Goal: Transaction & Acquisition: Book appointment/travel/reservation

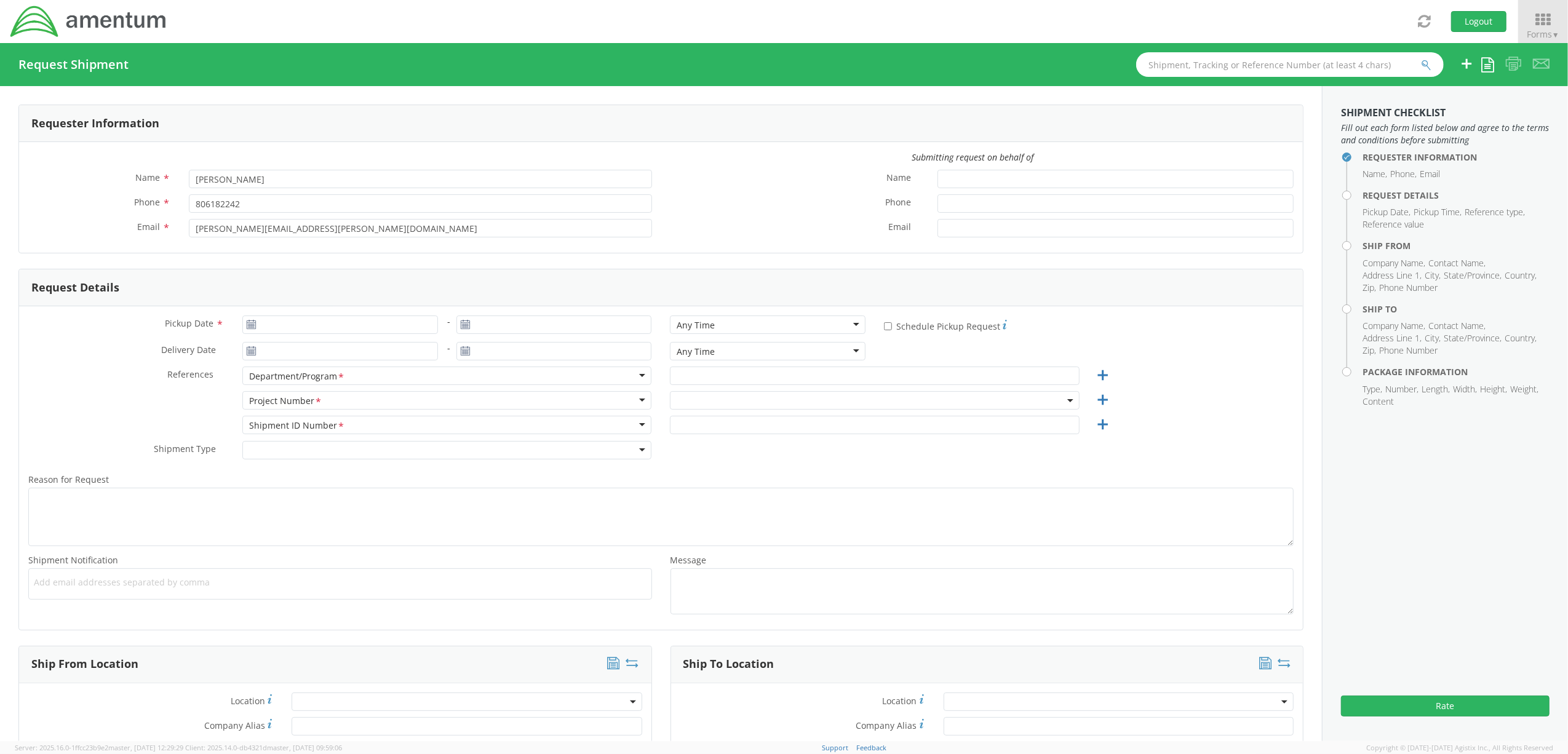
select select "OVHD.100552.00000"
click at [247, 328] on icon at bounding box center [251, 324] width 10 height 10
type input "[DATE]"
click at [273, 327] on input "[DATE]" at bounding box center [340, 324] width 196 height 19
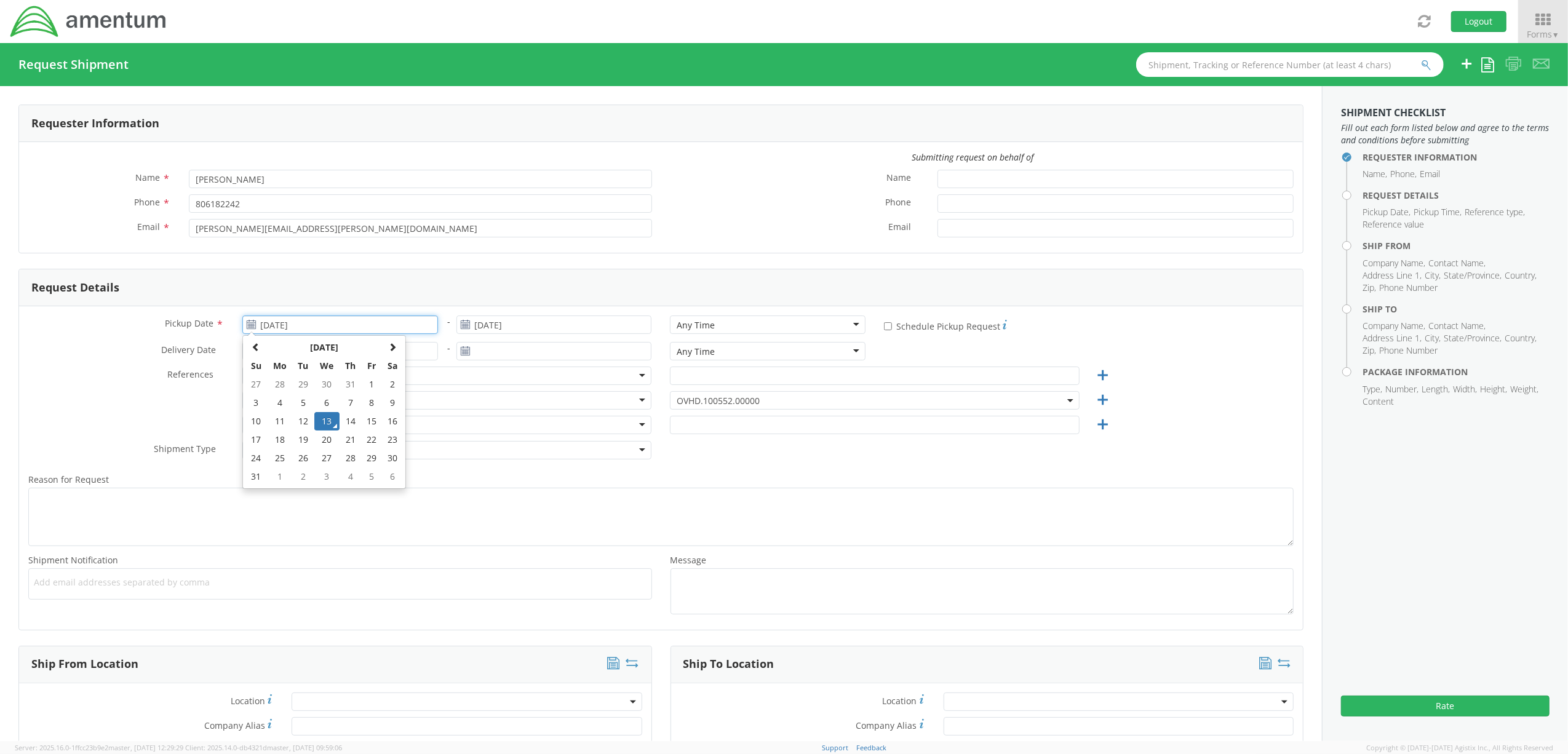
click at [328, 419] on td "13" at bounding box center [327, 421] width 26 height 19
click at [719, 331] on div "Any Time" at bounding box center [768, 324] width 196 height 19
click at [884, 328] on input "* Schedule Pickup Request" at bounding box center [888, 326] width 8 height 8
checkbox input "true"
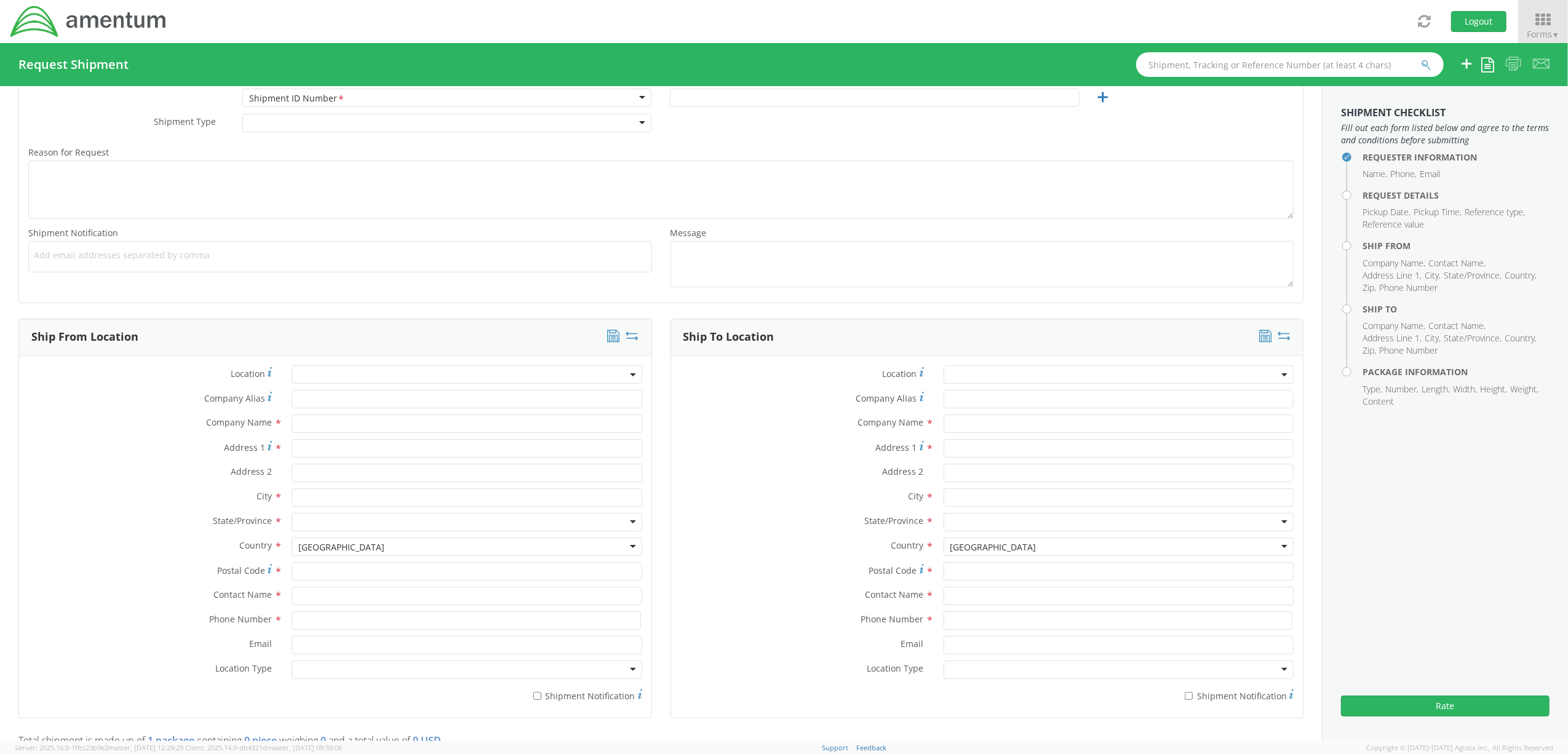
scroll to position [328, 0]
click at [335, 431] on input "text" at bounding box center [466, 423] width 350 height 19
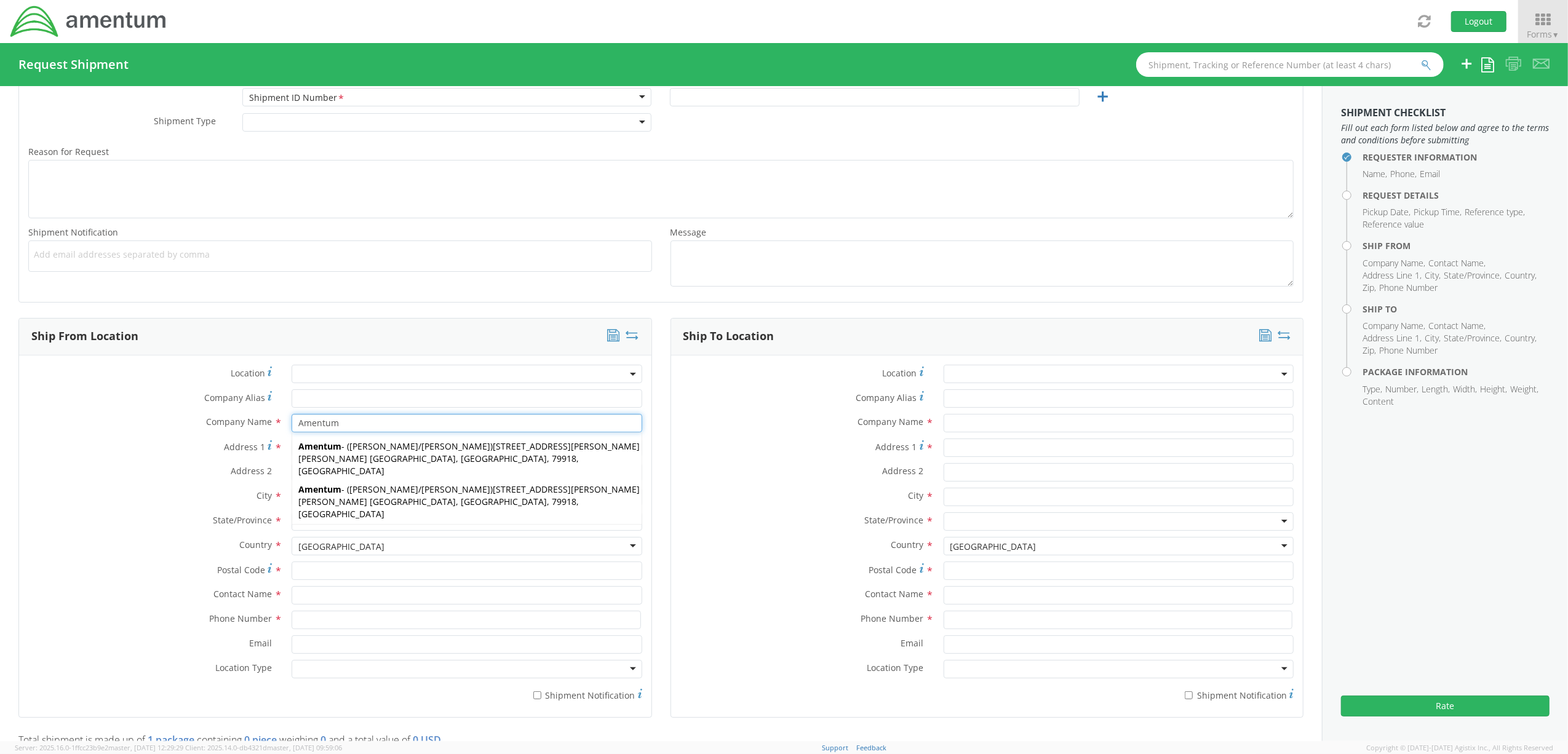
type input "Amentum"
click at [193, 453] on label "Address 1 *" at bounding box center [151, 447] width 263 height 17
click at [291, 453] on input "Address 1 *" at bounding box center [466, 448] width 350 height 19
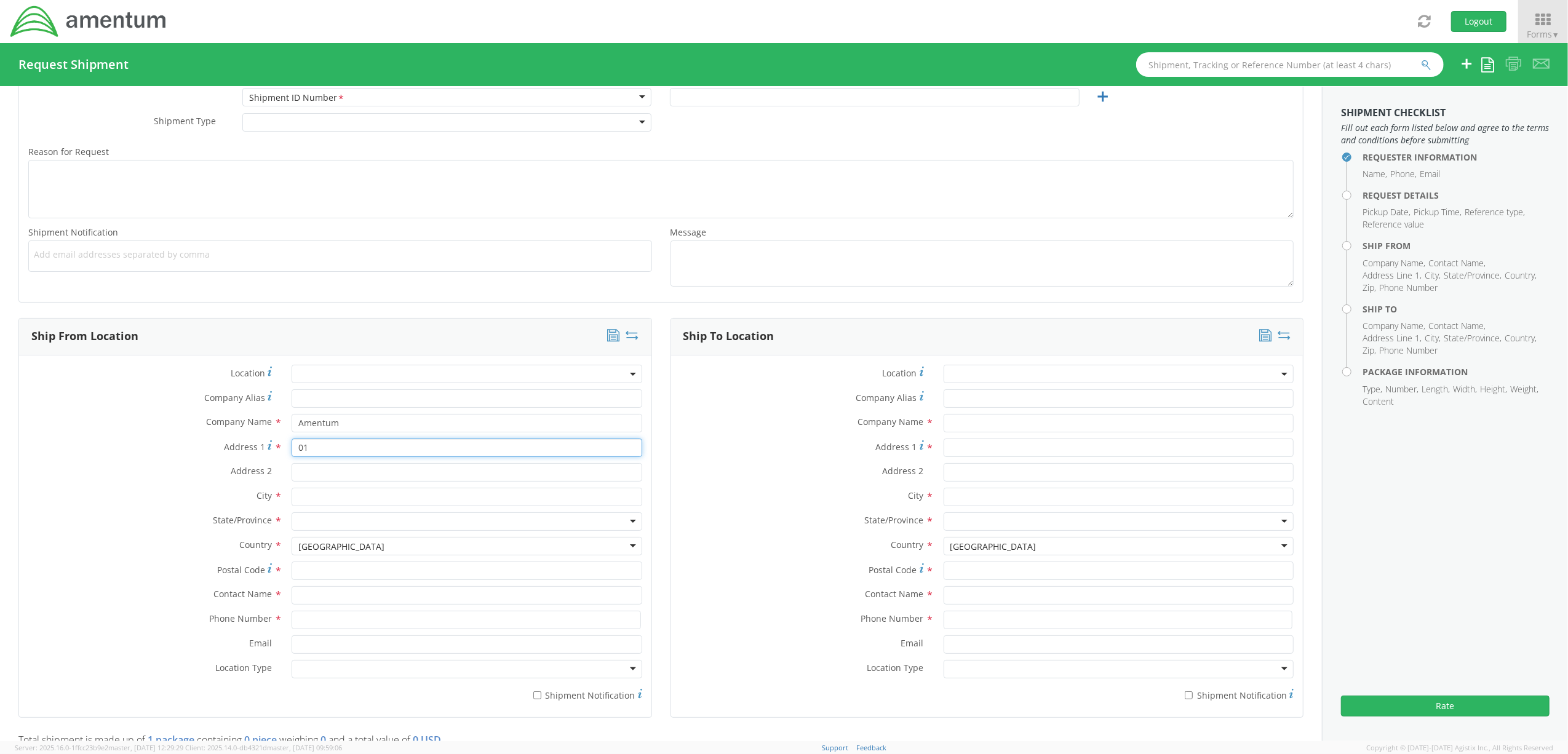
type input "0"
type input "[STREET_ADDRESS][PERSON_NAME]"
type input "Aiken"
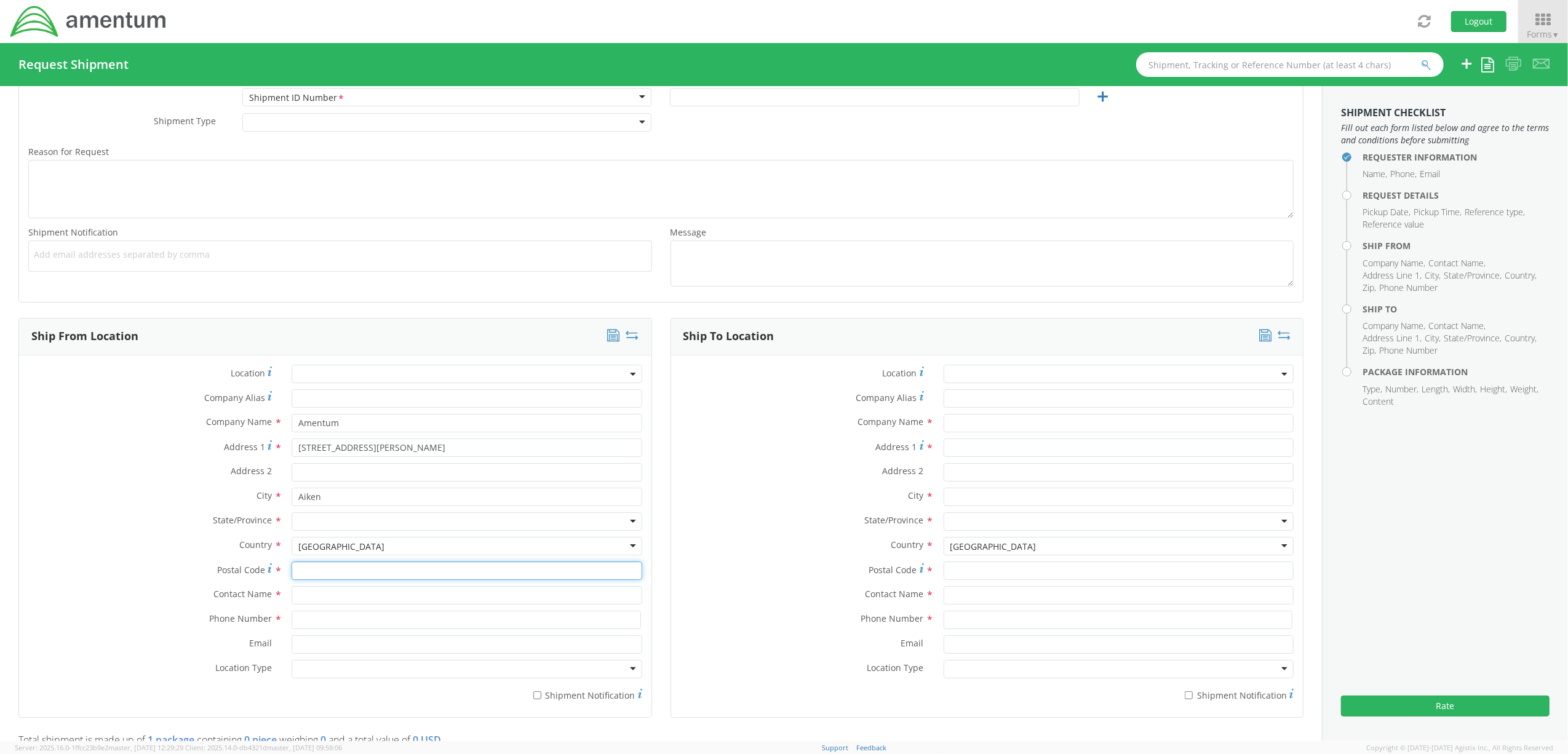
type input "29801"
type input "[PERSON_NAME]"
type input "8032261627"
type input "[PERSON_NAME]"
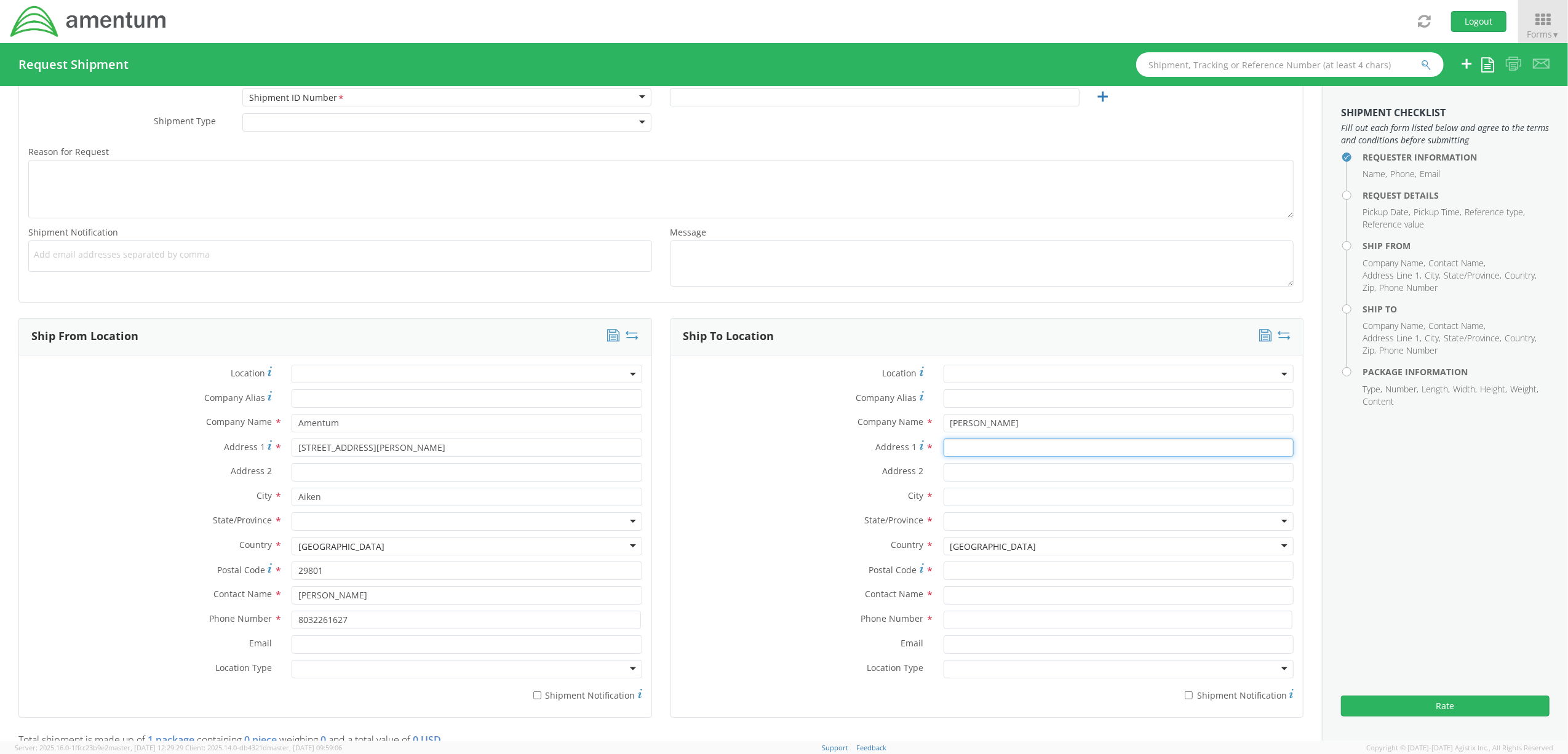
type input "[STREET_ADDRESS]"
type input "Kingsport"
type input "37664"
type input "[PERSON_NAME]"
type input "8032261627"
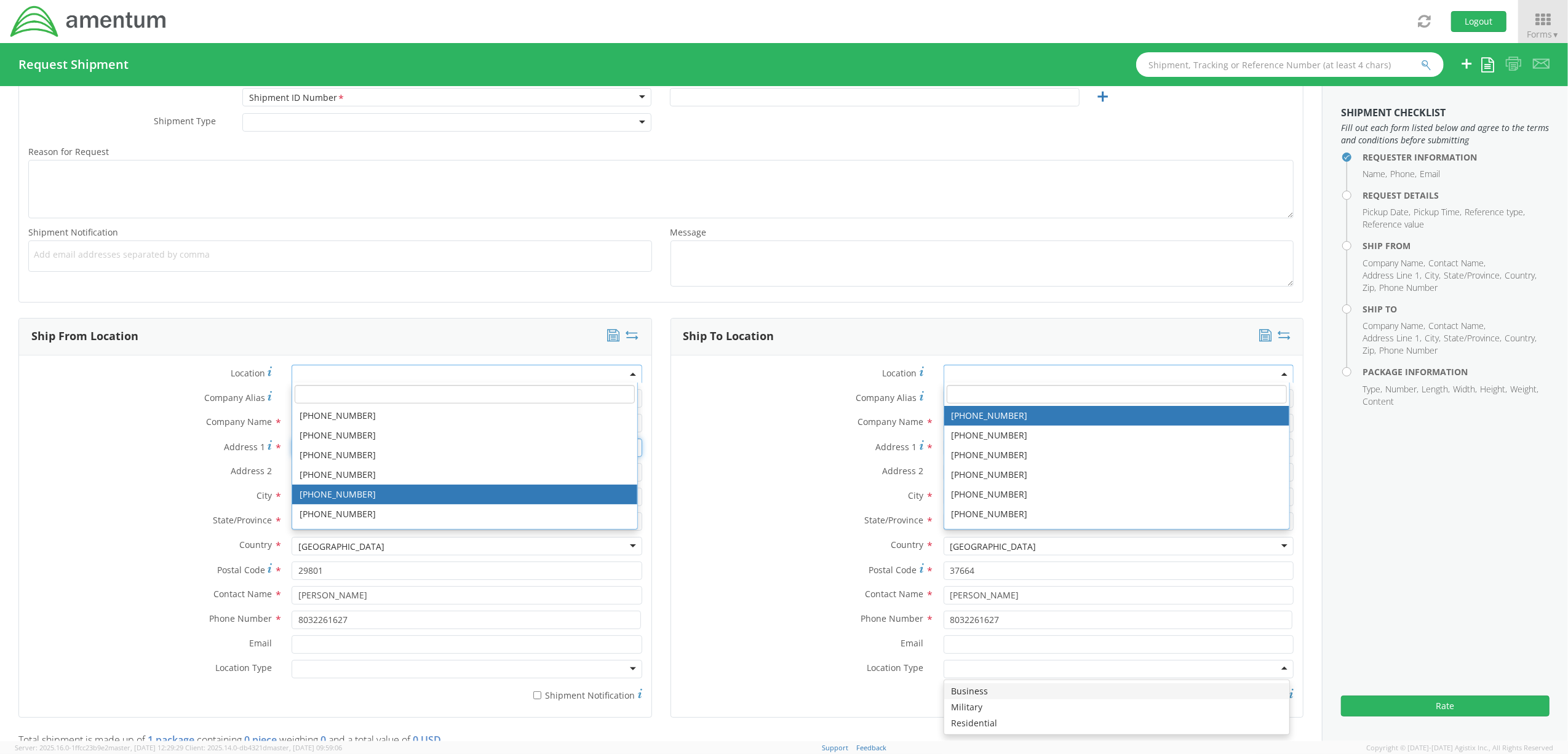
scroll to position [0, 0]
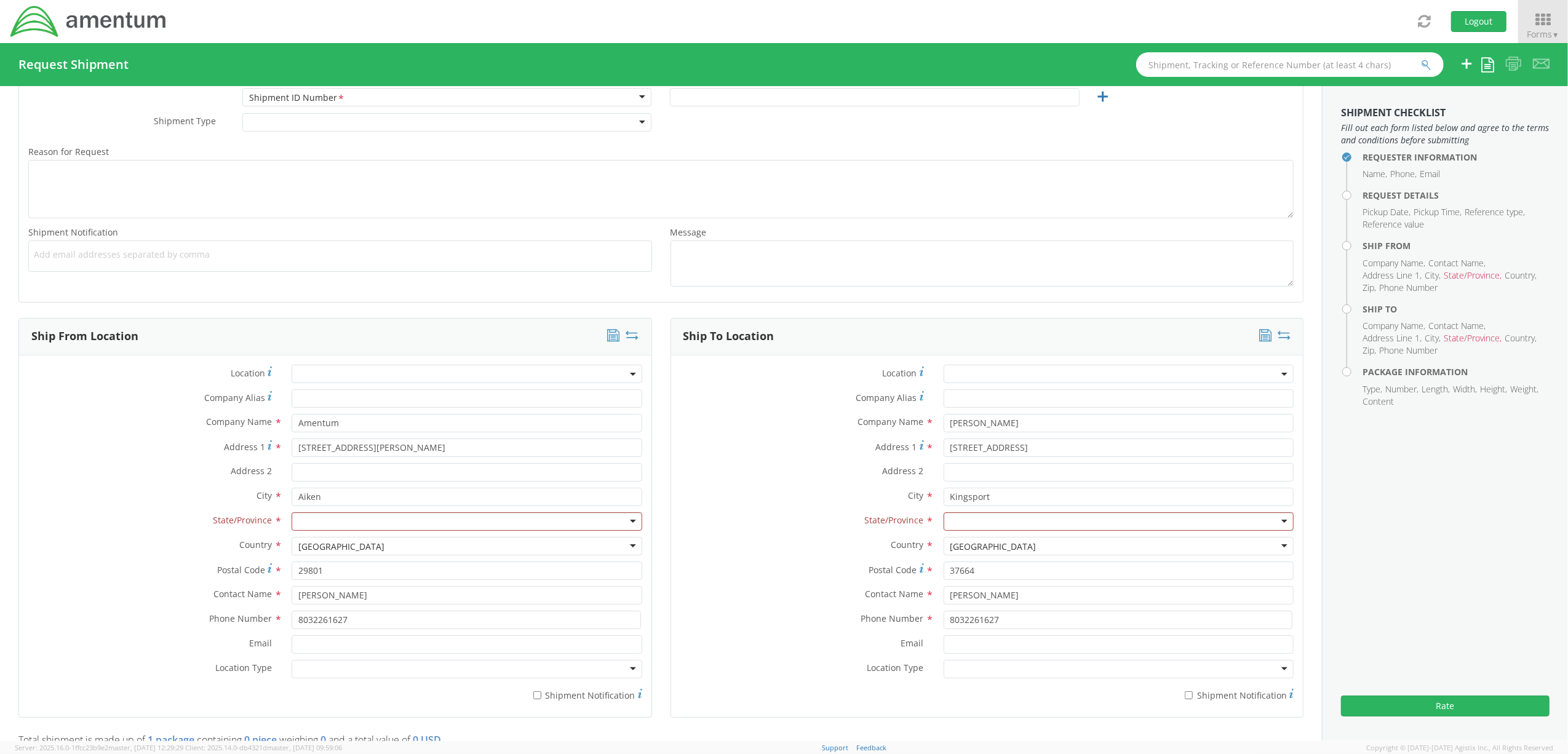
click at [125, 432] on div "Company Name * Amentum Amentum Amentum - ( [PERSON_NAME]/[PERSON_NAME] ) 11108 …" at bounding box center [335, 423] width 632 height 19
click at [411, 448] on input "[STREET_ADDRESS][PERSON_NAME]" at bounding box center [466, 448] width 350 height 19
type input "Amentum"
type input "Attn: [PERSON_NAME]"
type input "[PERSON_NAME][EMAIL_ADDRESS][PERSON_NAME][DOMAIN_NAME]"
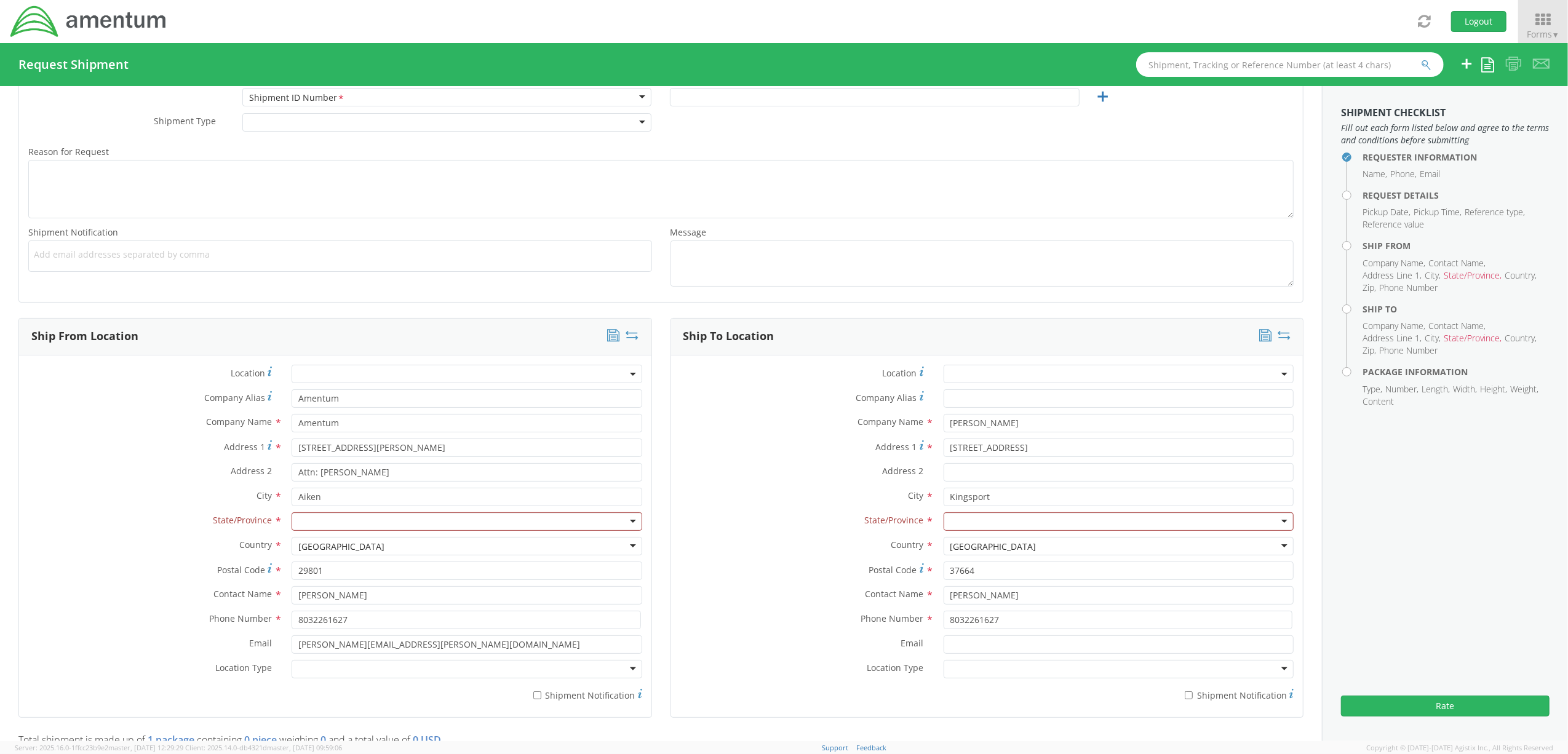
type input "Amentum"
type input "Attn: [PERSON_NAME]"
type input "[PERSON_NAME][EMAIL_ADDRESS][PERSON_NAME][DOMAIN_NAME]"
type input "Amentum"
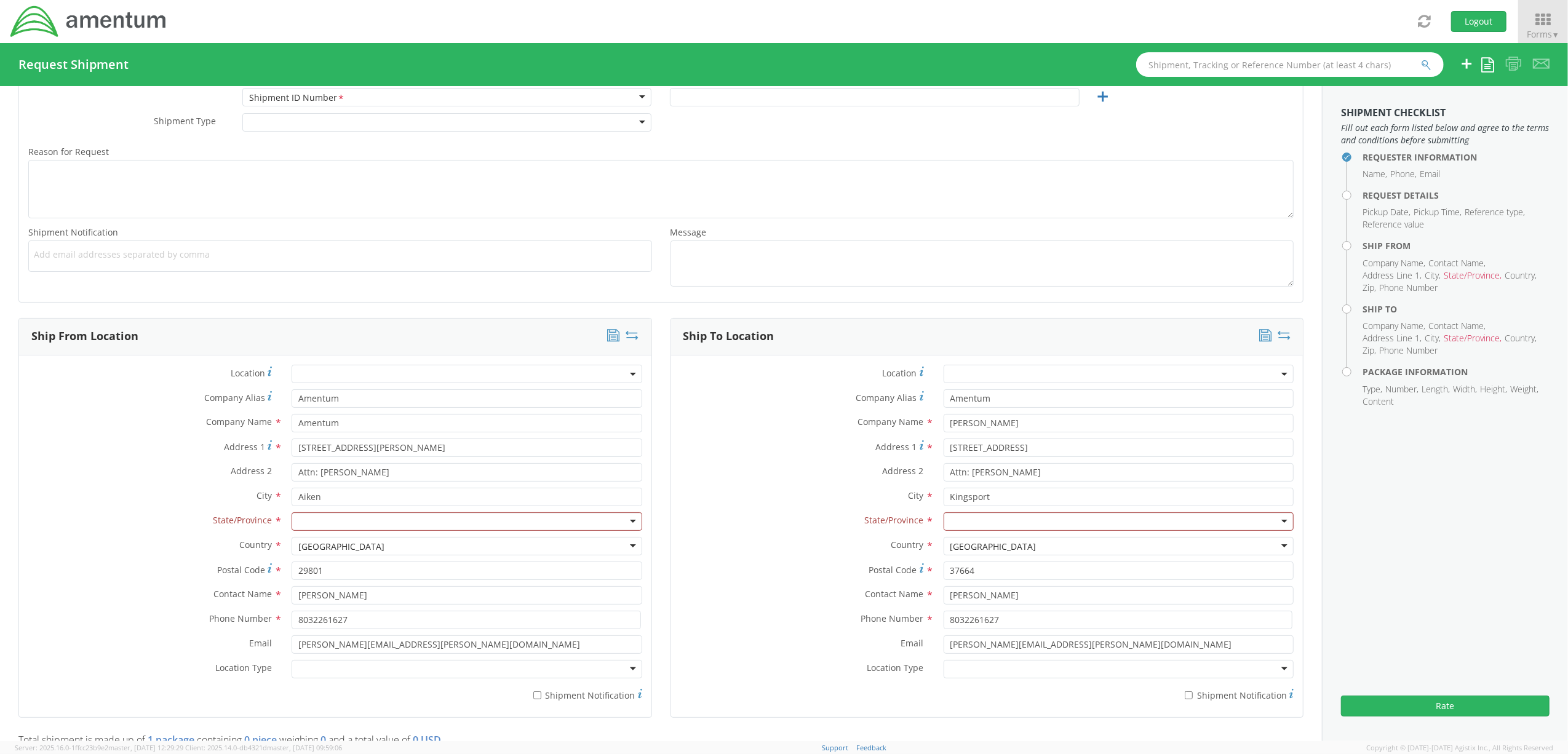
click at [142, 493] on label "City *" at bounding box center [151, 495] width 263 height 16
click at [1017, 432] on input "[PERSON_NAME]" at bounding box center [1118, 423] width 350 height 19
drag, startPoint x: 1031, startPoint y: 430, endPoint x: 763, endPoint y: 399, distance: 269.8
click at [763, 399] on div "Location * Company Alias * Amentum Company Name * [PERSON_NAME] searching... Ad…" at bounding box center [987, 536] width 632 height 343
drag, startPoint x: 1042, startPoint y: 452, endPoint x: 776, endPoint y: 443, distance: 266.2
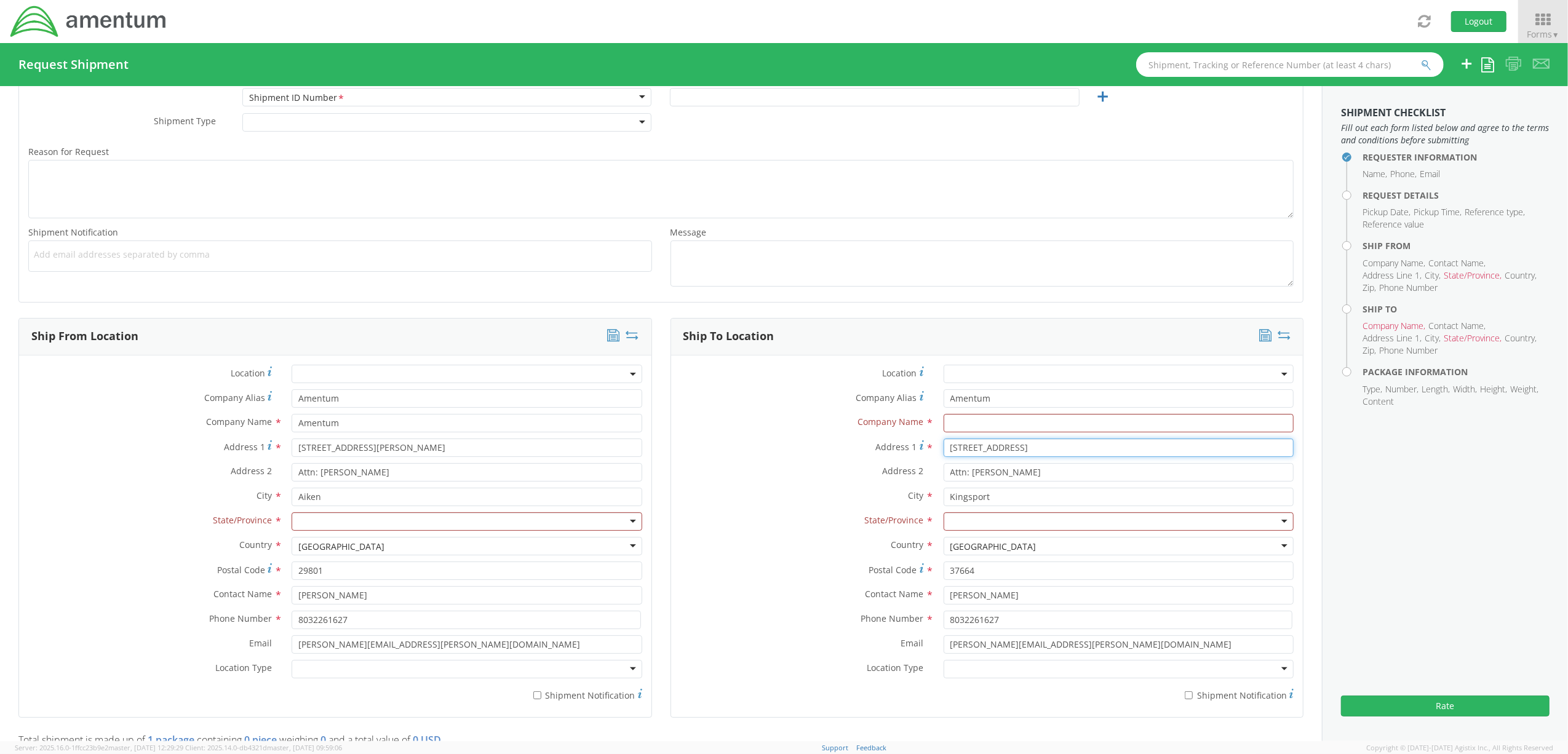
click at [776, 443] on div "Address [STREET_ADDRESS]" at bounding box center [987, 448] width 632 height 19
drag, startPoint x: 1032, startPoint y: 475, endPoint x: 789, endPoint y: 458, distance: 243.6
click at [789, 458] on div "Location * Company Alias * Amentum Company Name * Address 1 * Address 2 * Attn:…" at bounding box center [987, 536] width 632 height 343
drag, startPoint x: 1000, startPoint y: 495, endPoint x: 833, endPoint y: 497, distance: 167.0
click at [833, 497] on div "City * Kingsport searching..." at bounding box center [987, 497] width 632 height 19
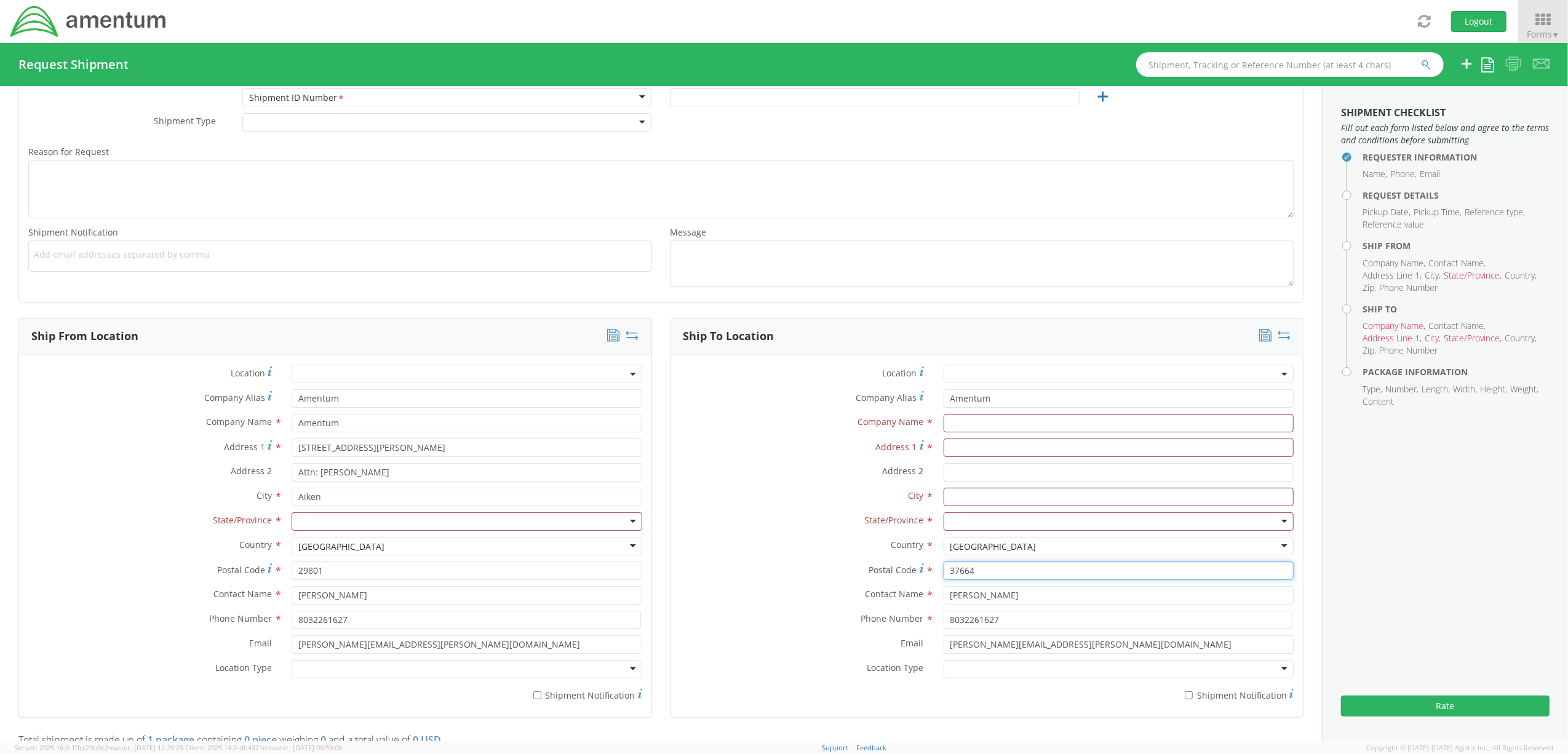
drag, startPoint x: 997, startPoint y: 576, endPoint x: 890, endPoint y: 573, distance: 107.0
click at [890, 573] on div "Postal Code * 37664" at bounding box center [987, 571] width 632 height 19
drag, startPoint x: 995, startPoint y: 593, endPoint x: 845, endPoint y: 593, distance: 150.0
click at [845, 593] on div "Contact Name * [PERSON_NAME]" at bounding box center [987, 595] width 632 height 19
drag, startPoint x: 1008, startPoint y: 627, endPoint x: 910, endPoint y: 616, distance: 98.6
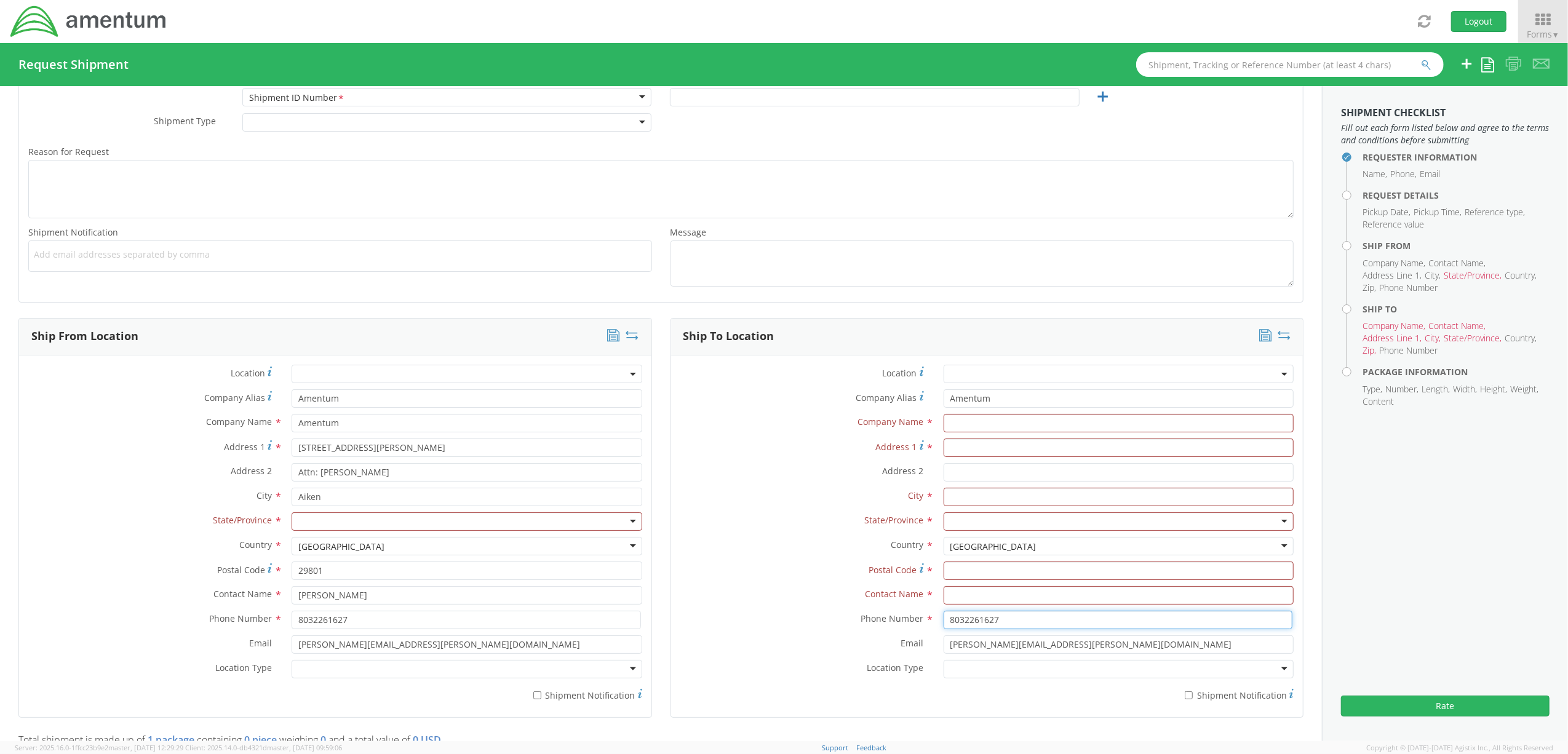
click at [910, 616] on div "Phone Number * 8032261627" at bounding box center [987, 620] width 632 height 19
drag, startPoint x: 1071, startPoint y: 649, endPoint x: 885, endPoint y: 632, distance: 186.8
click at [885, 632] on div "Location * Company Alias * Amentum Company Name * Address 1 * Address 2 * City …" at bounding box center [987, 536] width 632 height 343
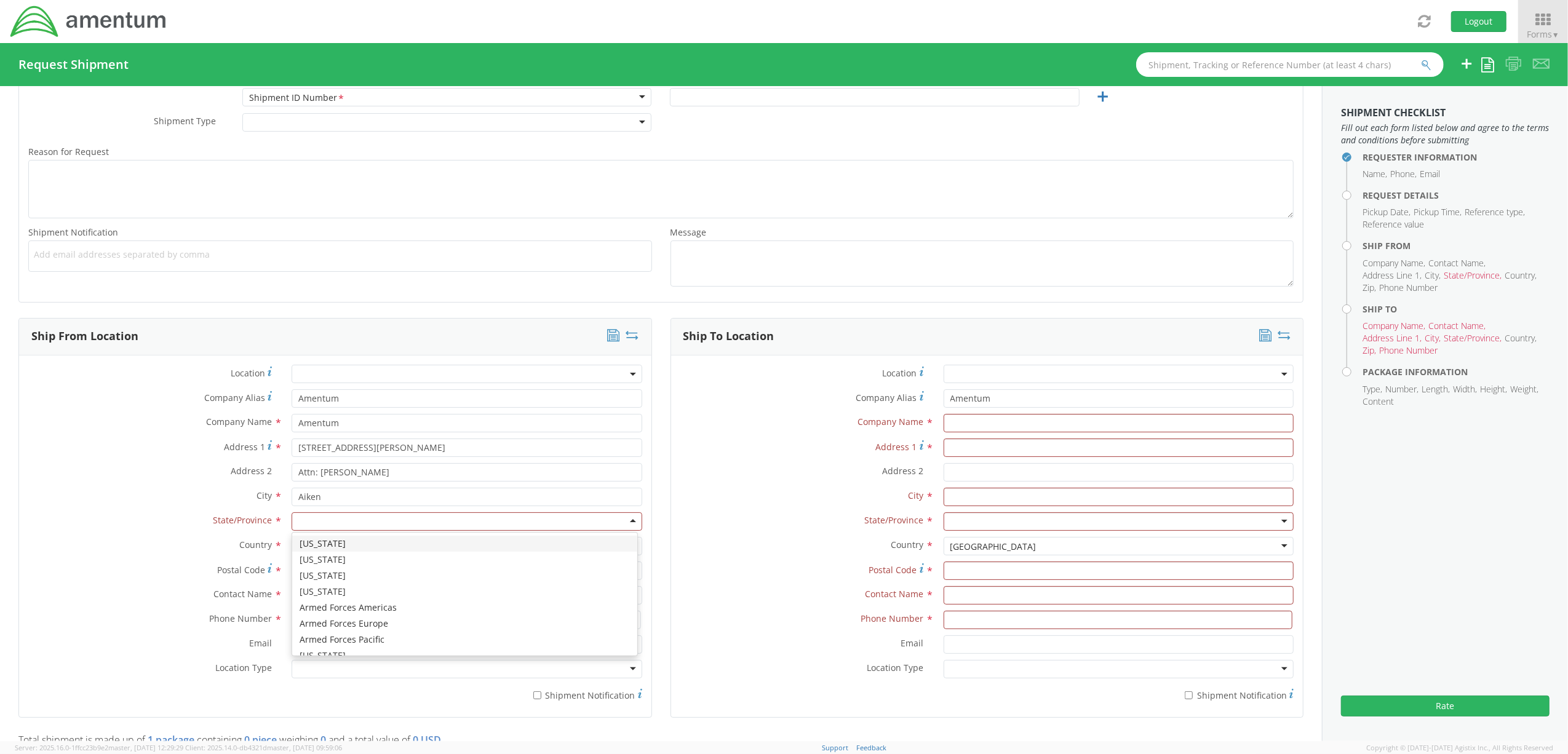
click at [353, 524] on div at bounding box center [466, 521] width 350 height 19
type input "s"
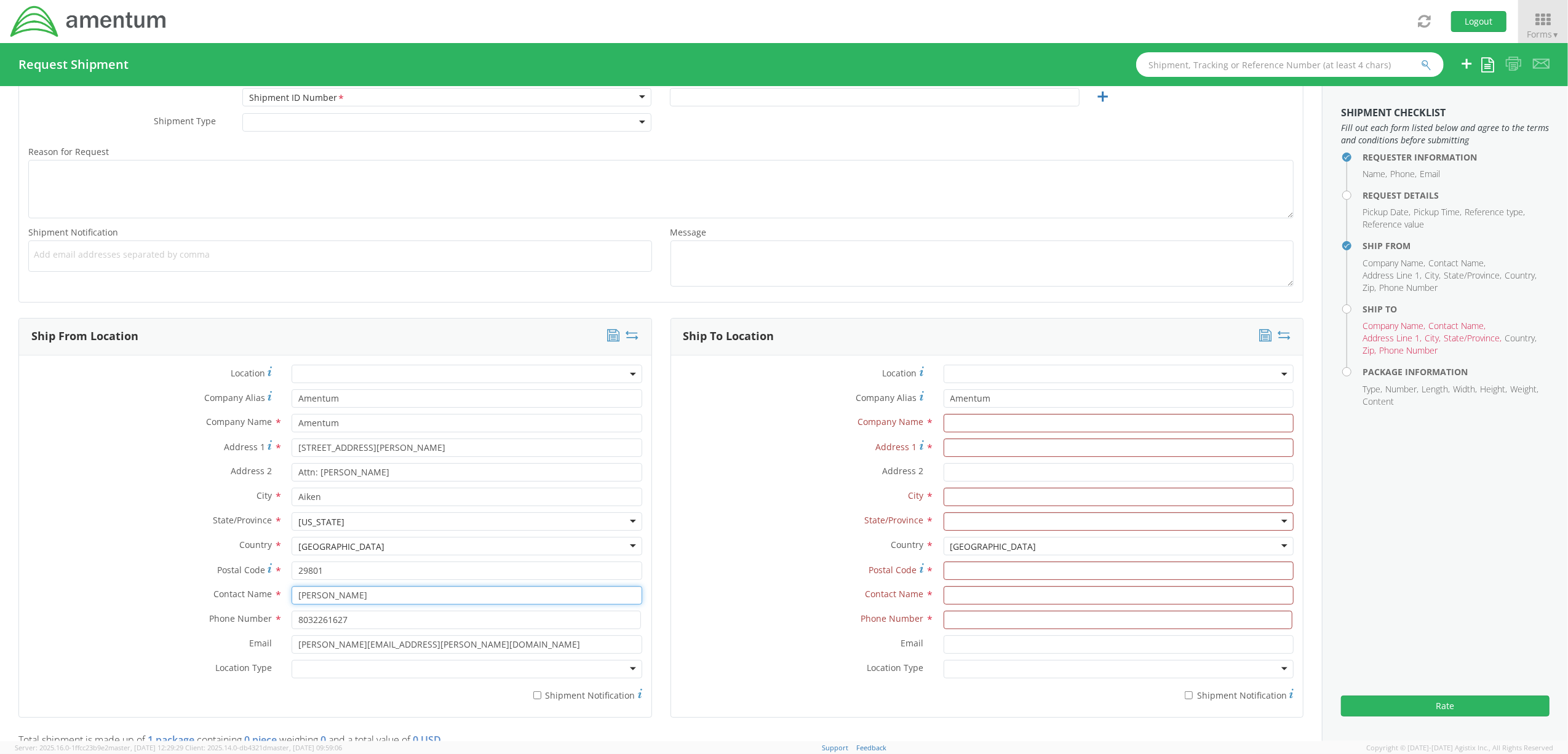
drag, startPoint x: 355, startPoint y: 602, endPoint x: 189, endPoint y: 600, distance: 166.0
click at [189, 600] on div "Contact Name * [PERSON_NAME]" at bounding box center [335, 595] width 632 height 19
type input "[PERSON_NAME]"
click at [345, 674] on div at bounding box center [466, 669] width 350 height 19
click at [943, 425] on input "text" at bounding box center [1118, 423] width 350 height 19
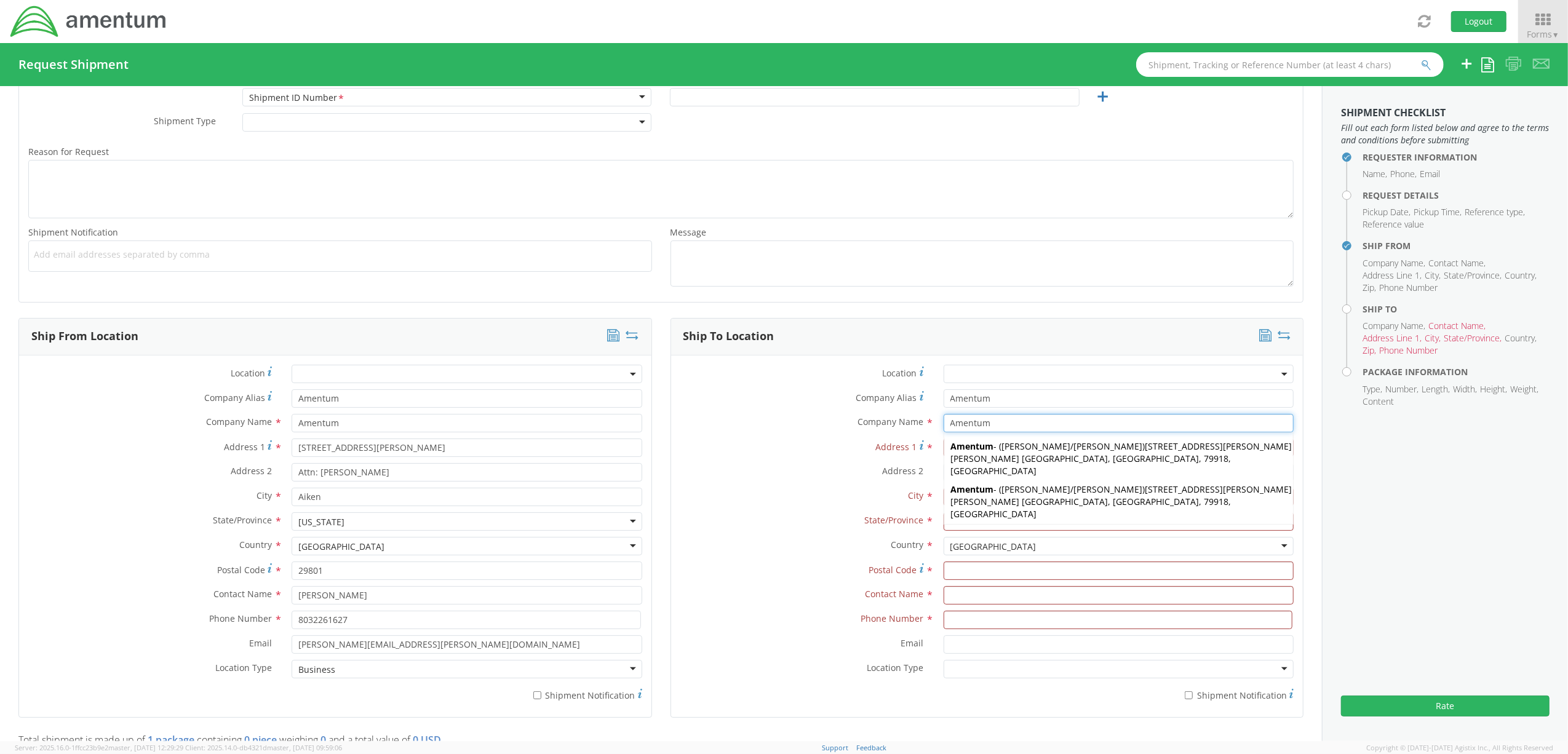
type input "Amentum"
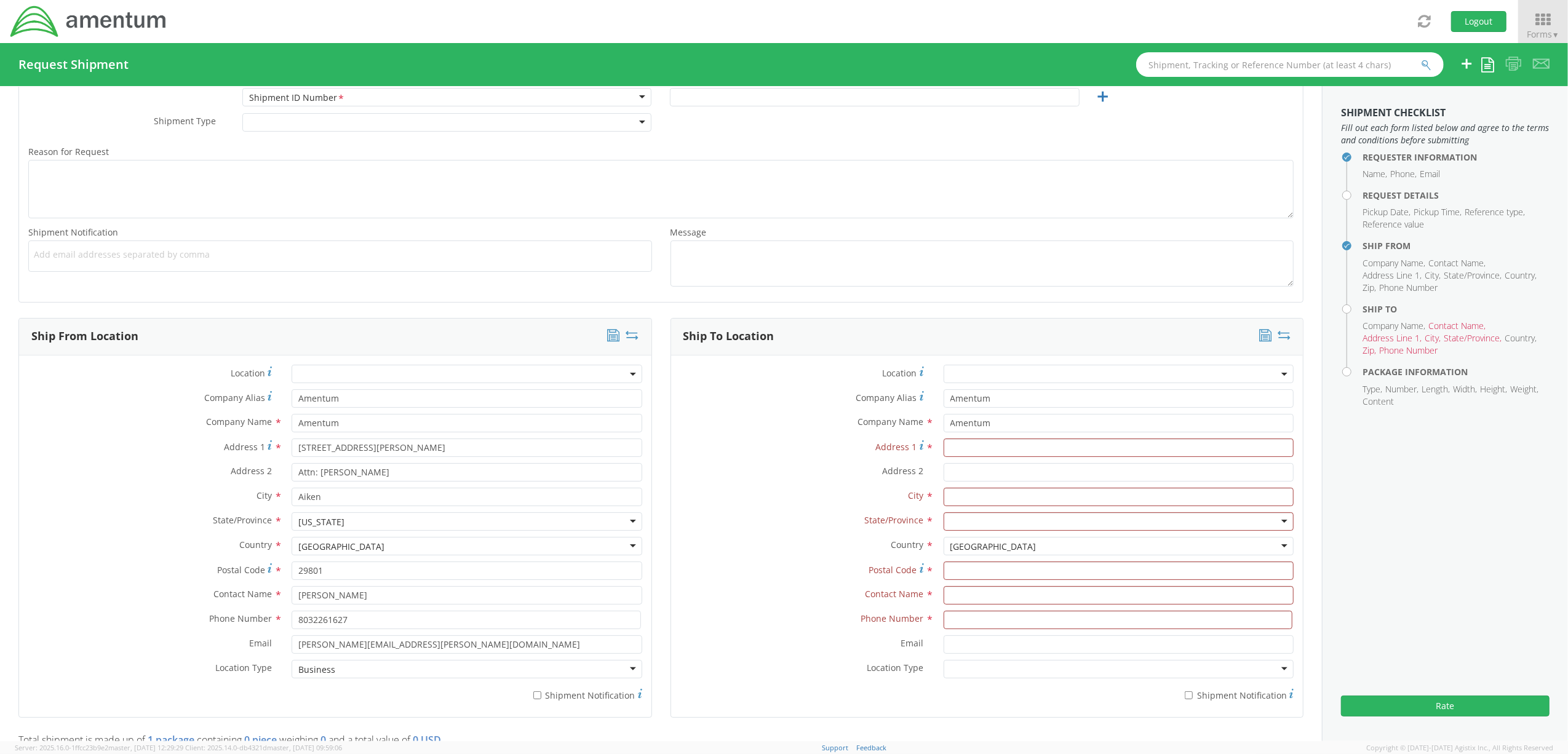
drag, startPoint x: 783, startPoint y: 479, endPoint x: 807, endPoint y: 478, distance: 24.0
click at [783, 479] on label "Address 2 *" at bounding box center [802, 471] width 263 height 16
click at [943, 479] on input "Address 2 *" at bounding box center [1118, 472] width 350 height 19
click at [948, 448] on input "Address 1 *" at bounding box center [1118, 448] width 350 height 19
paste input "• [STREET_ADDRESS][PERSON_NAME]"
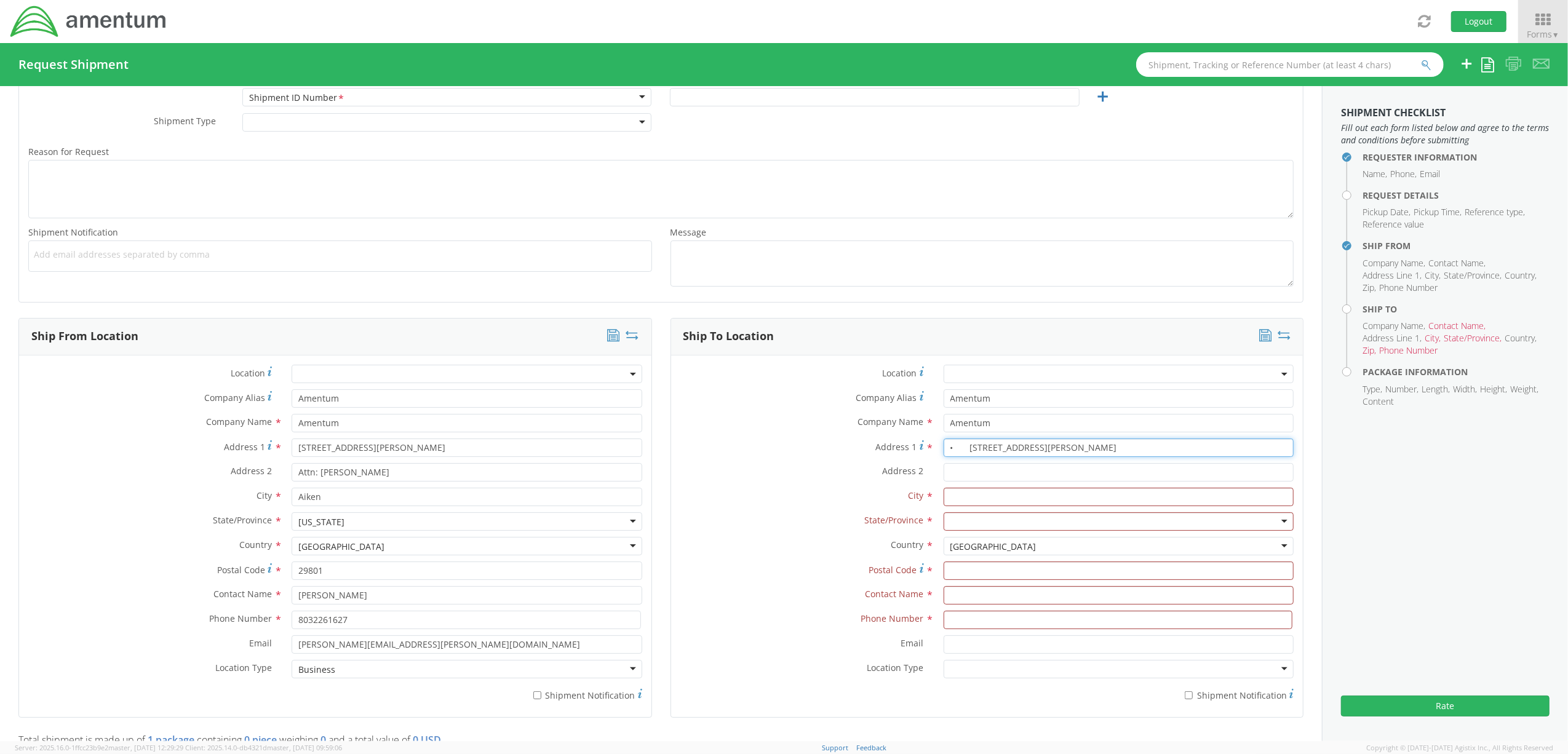
click at [959, 455] on input "• [STREET_ADDRESS][PERSON_NAME]" at bounding box center [1118, 448] width 350 height 19
type input "[STREET_ADDRESS][PERSON_NAME]"
click at [960, 481] on input "Address 2 *" at bounding box center [1118, 472] width 350 height 19
type input "Suite 200"
click at [957, 503] on input "text" at bounding box center [1118, 497] width 350 height 19
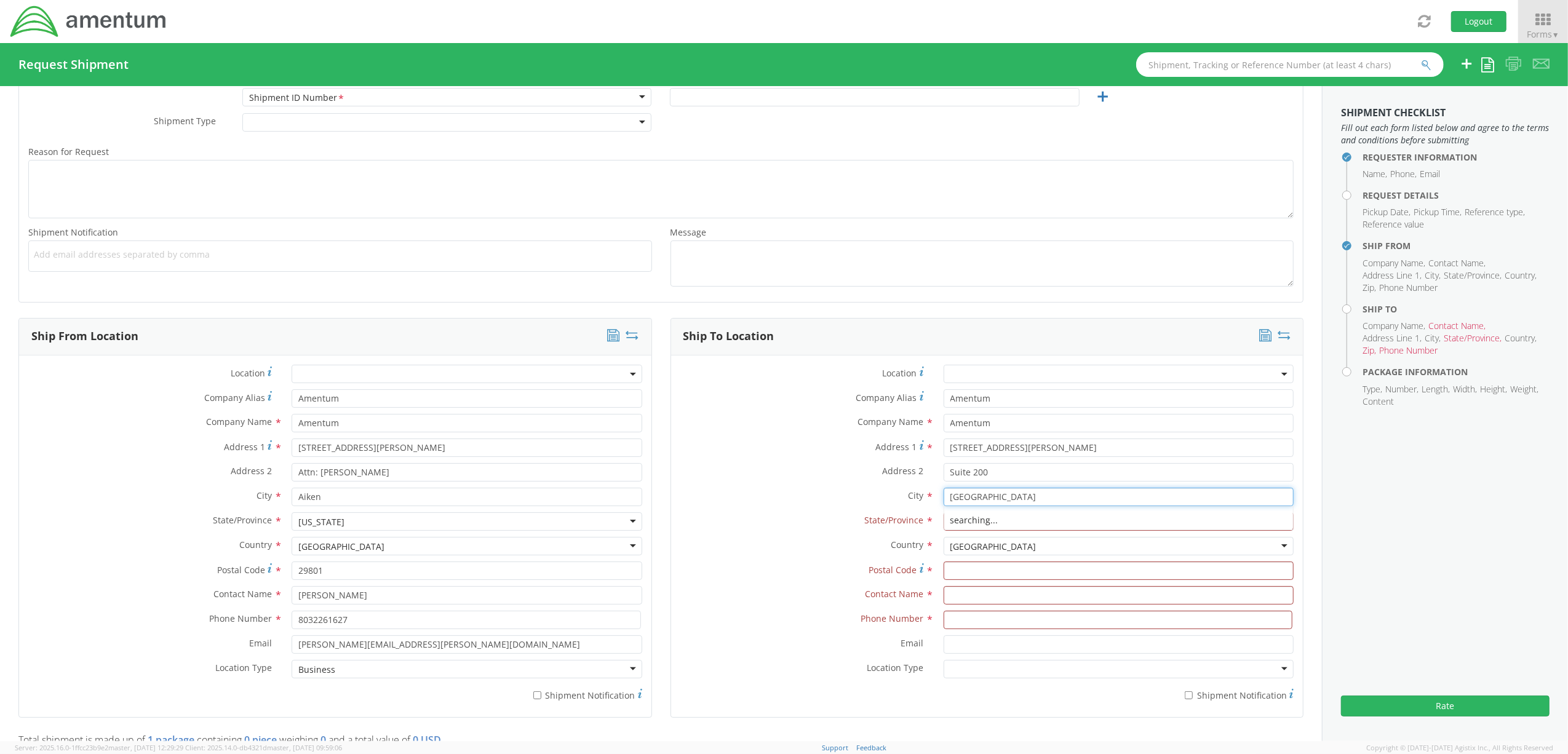
type input "[GEOGRAPHIC_DATA]"
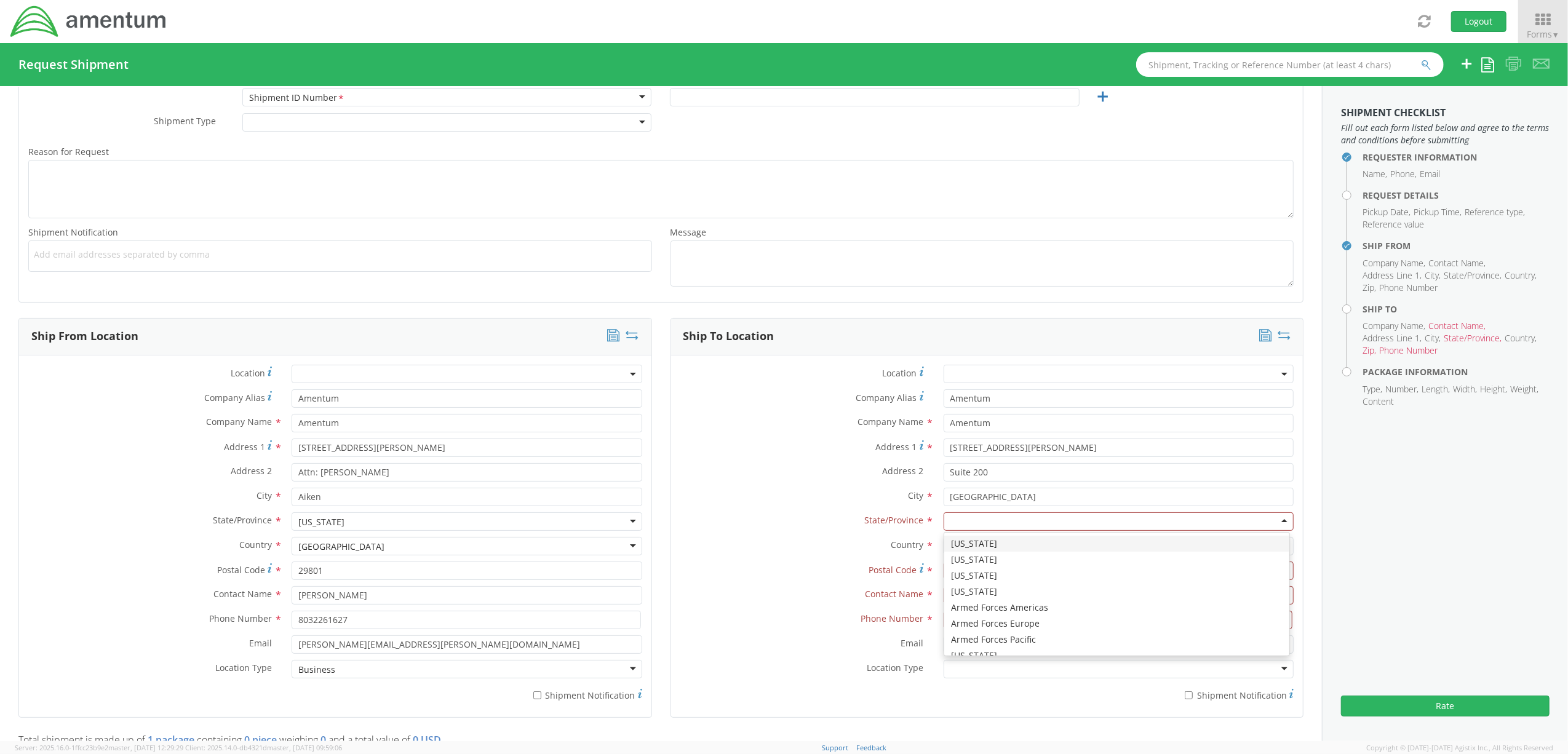
type input "M"
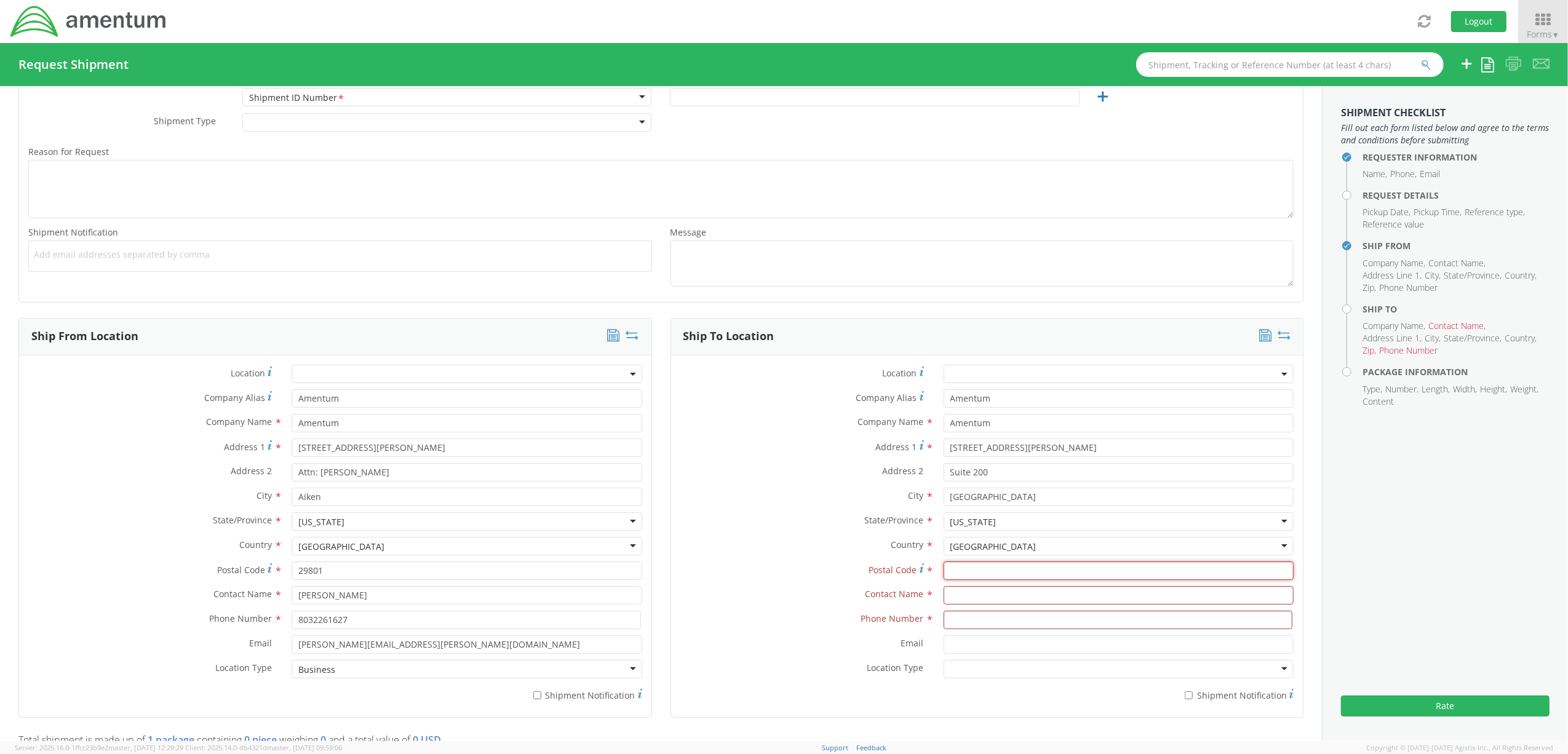
click at [959, 566] on input "Postal Code *" at bounding box center [1118, 571] width 350 height 19
paste input "20876"
type input "20876"
click at [943, 598] on input "text" at bounding box center [1118, 595] width 350 height 19
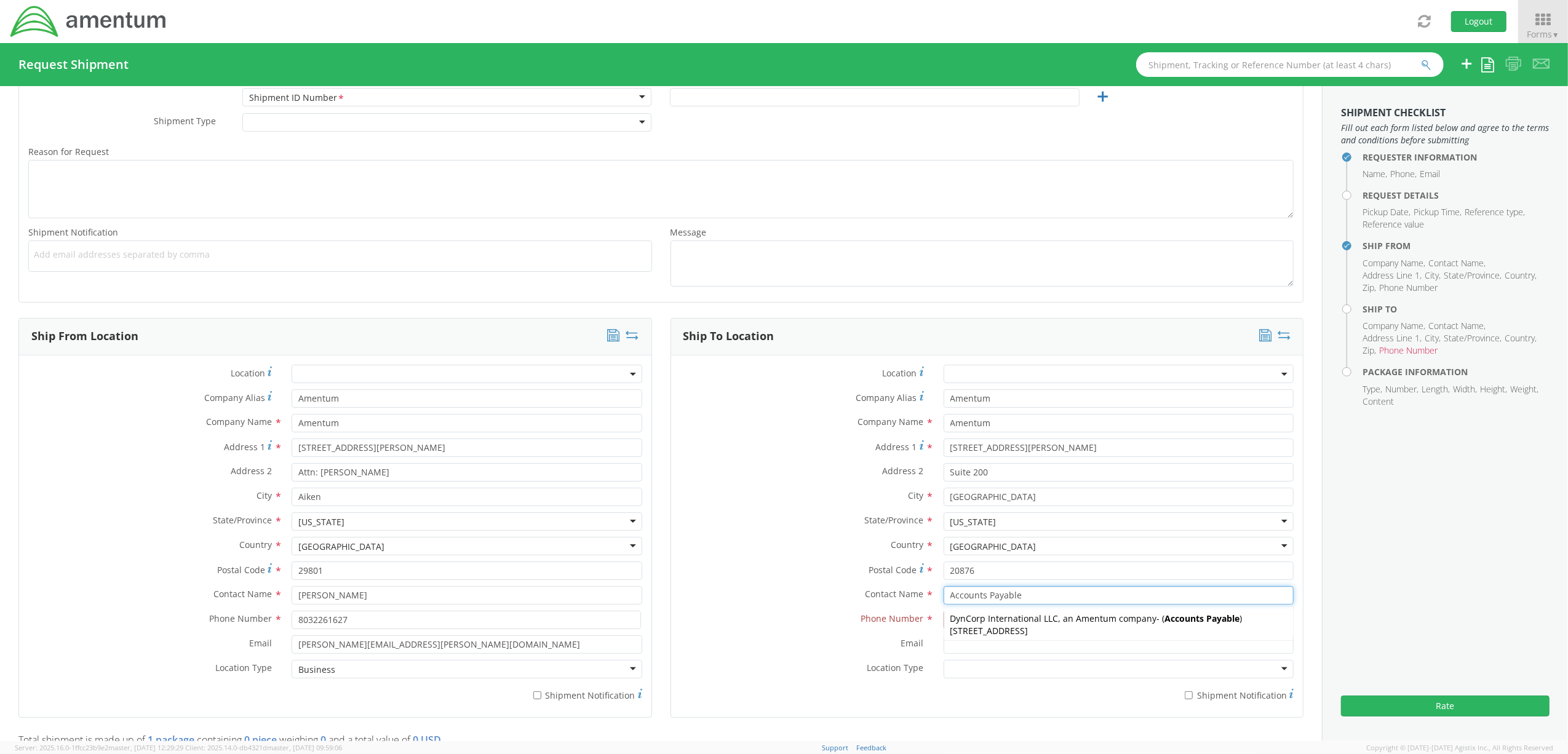
type input "Accounts Payable"
click at [856, 635] on div "Phone Number *" at bounding box center [987, 623] width 632 height 24
click at [997, 623] on input at bounding box center [1118, 620] width 349 height 19
type input "8036182242"
click at [950, 667] on div at bounding box center [1118, 669] width 350 height 19
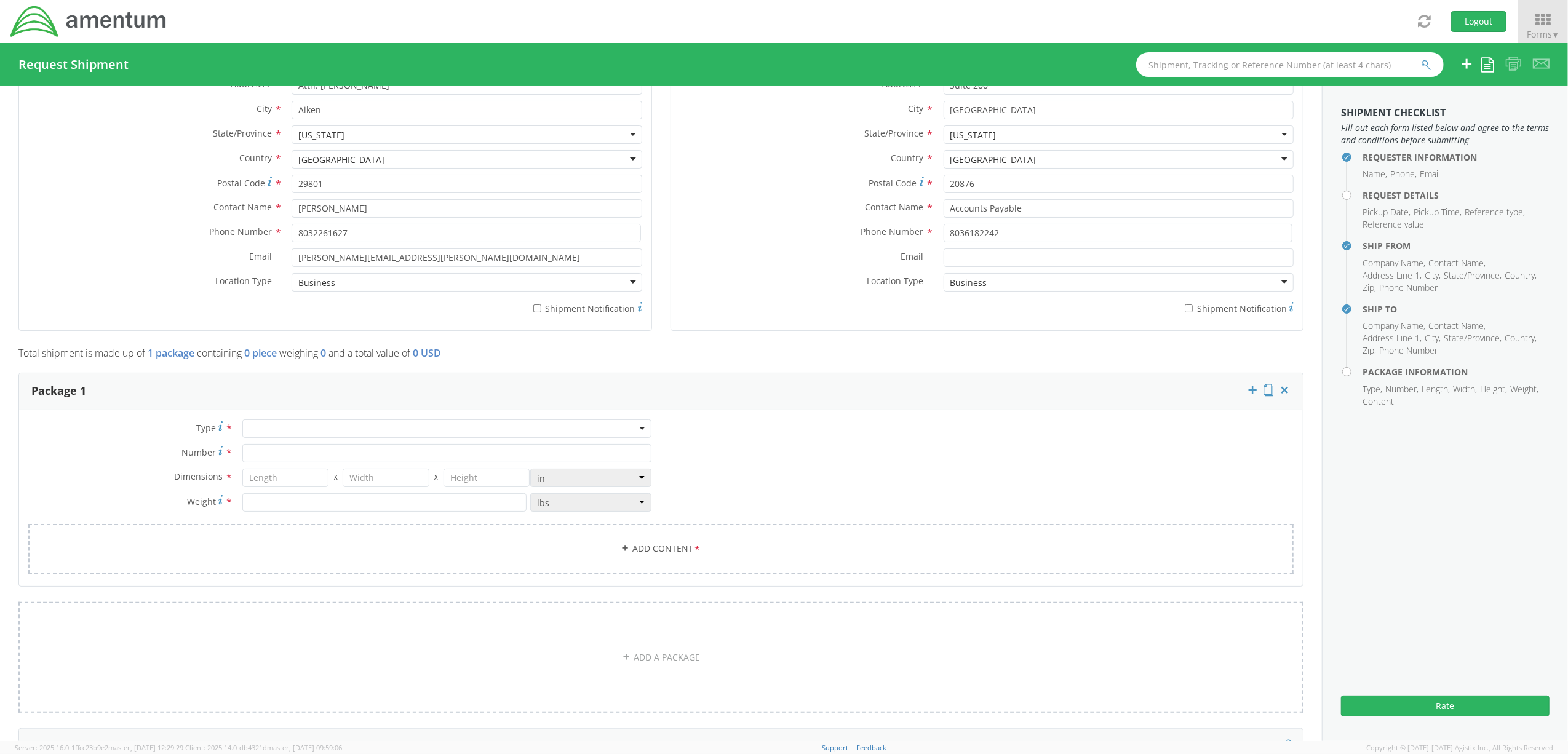
scroll to position [738, 0]
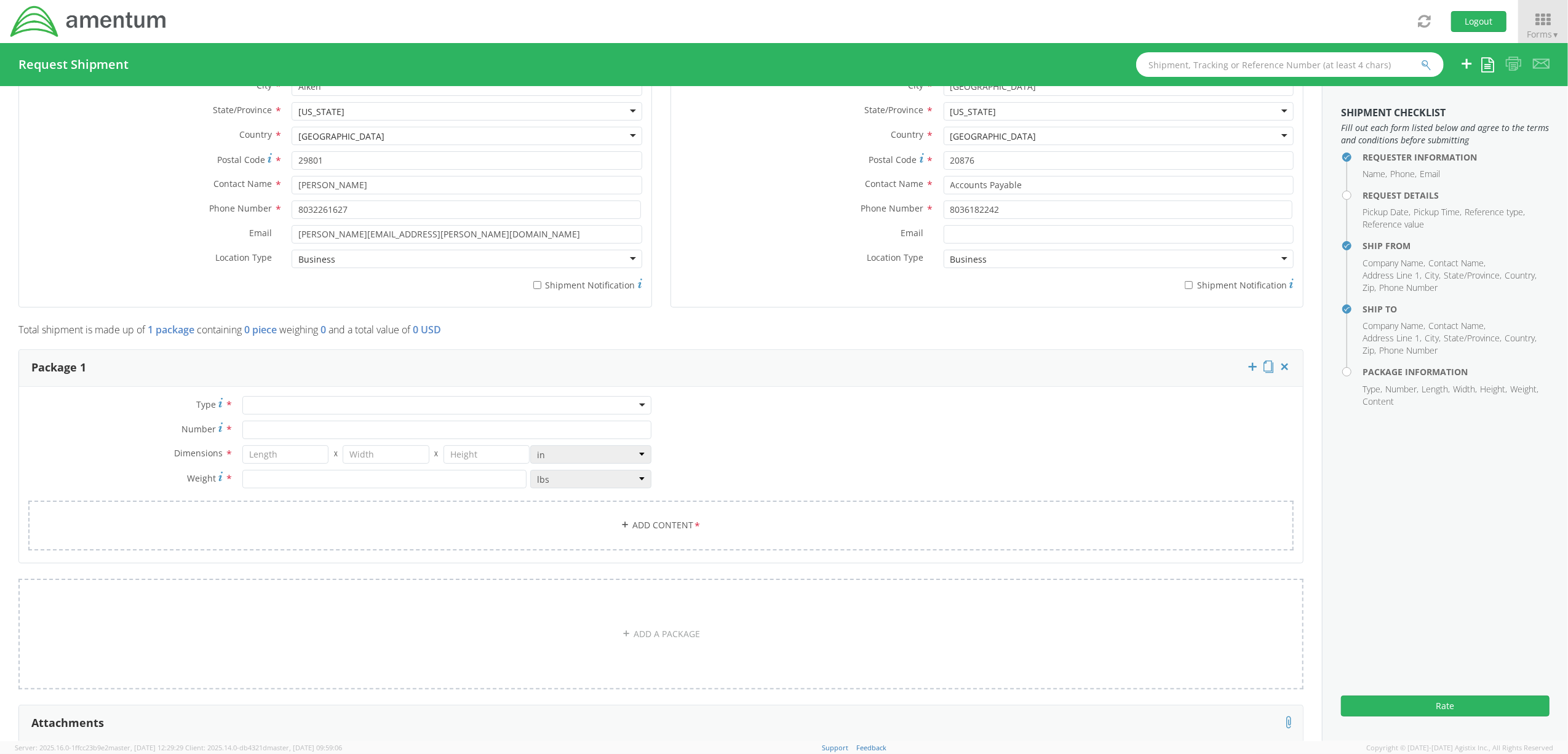
click at [289, 412] on div at bounding box center [447, 405] width 410 height 19
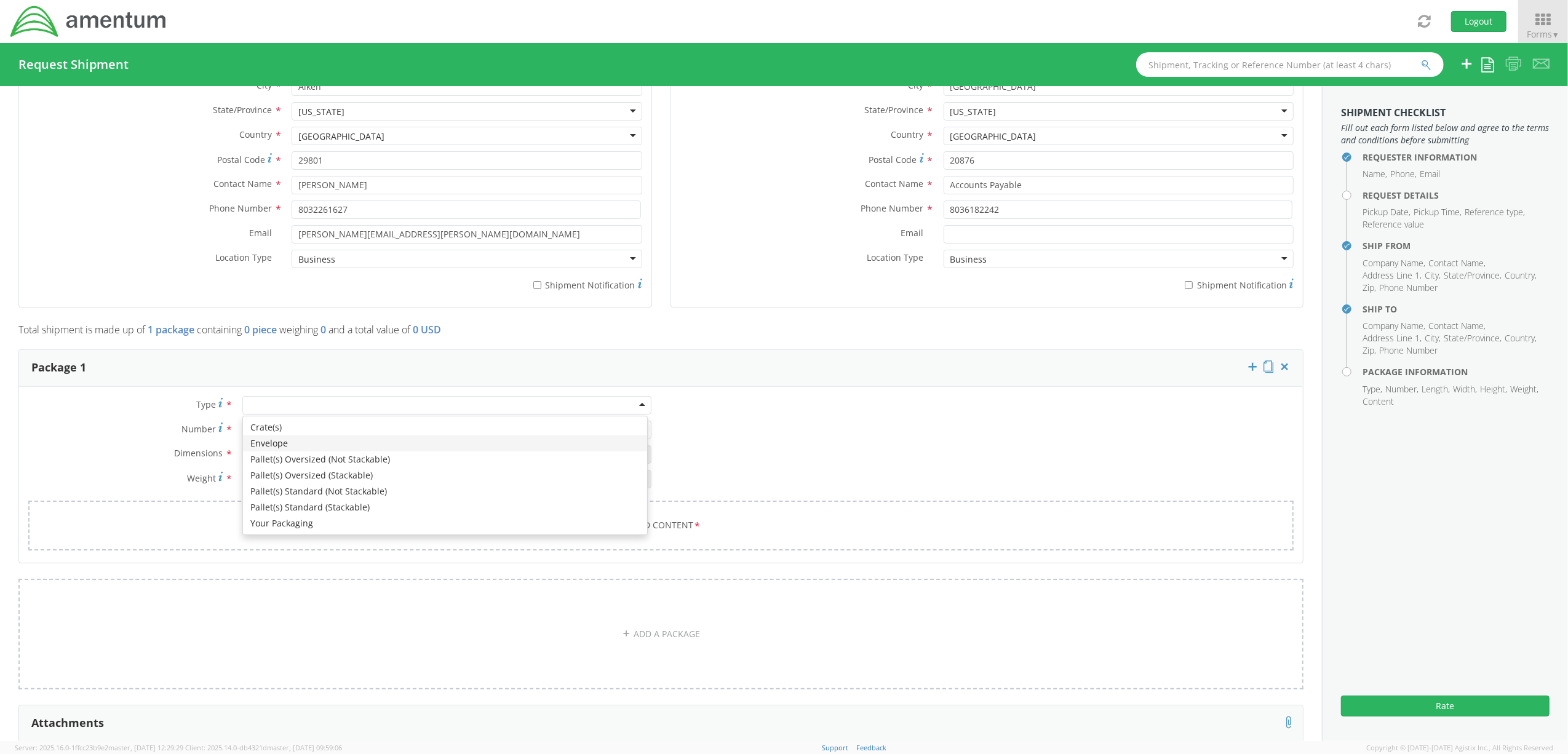
type input "1"
type input "9.5"
type input "12.5"
type input "0.25"
type input "1"
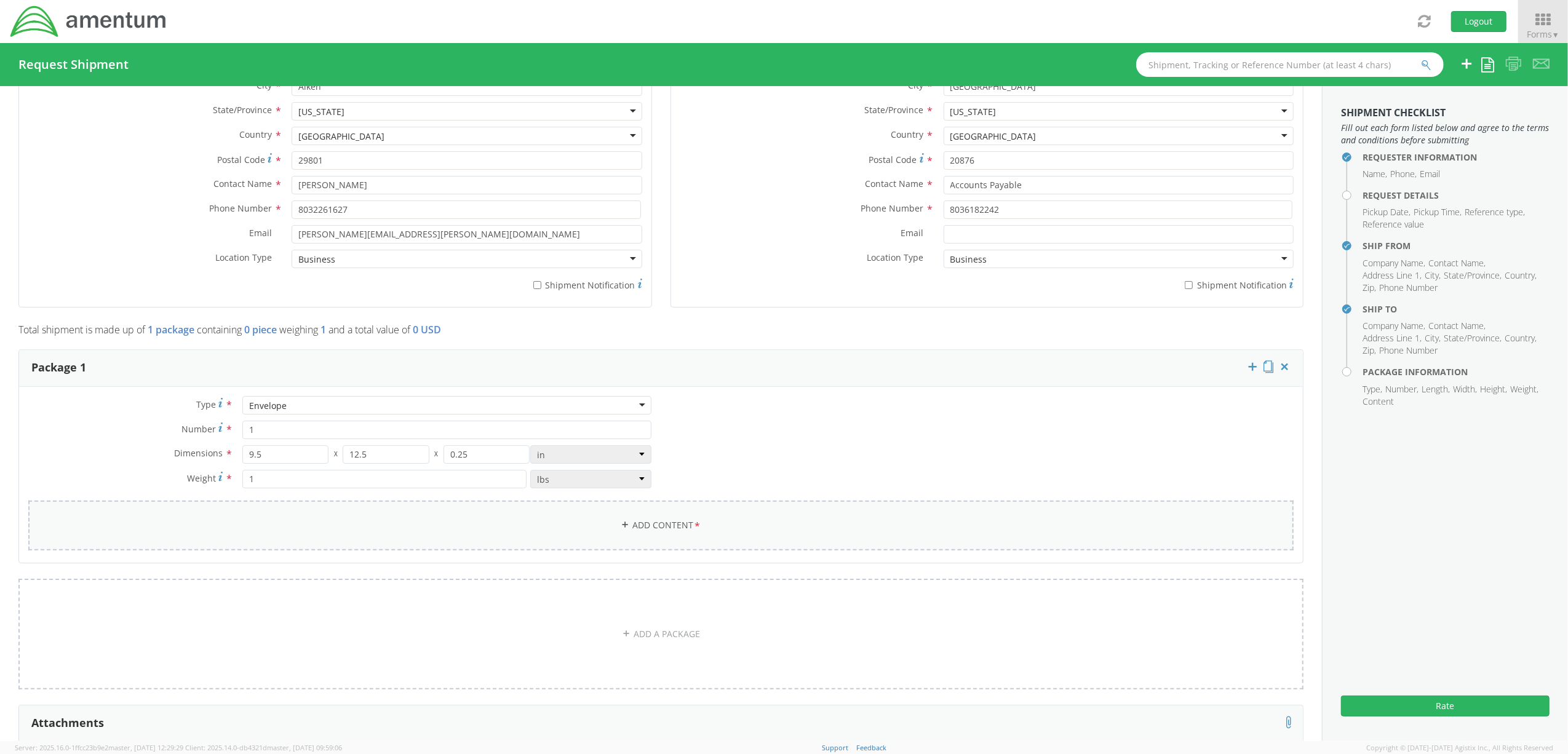
click at [367, 532] on link "Add Content *" at bounding box center [661, 525] width 1265 height 50
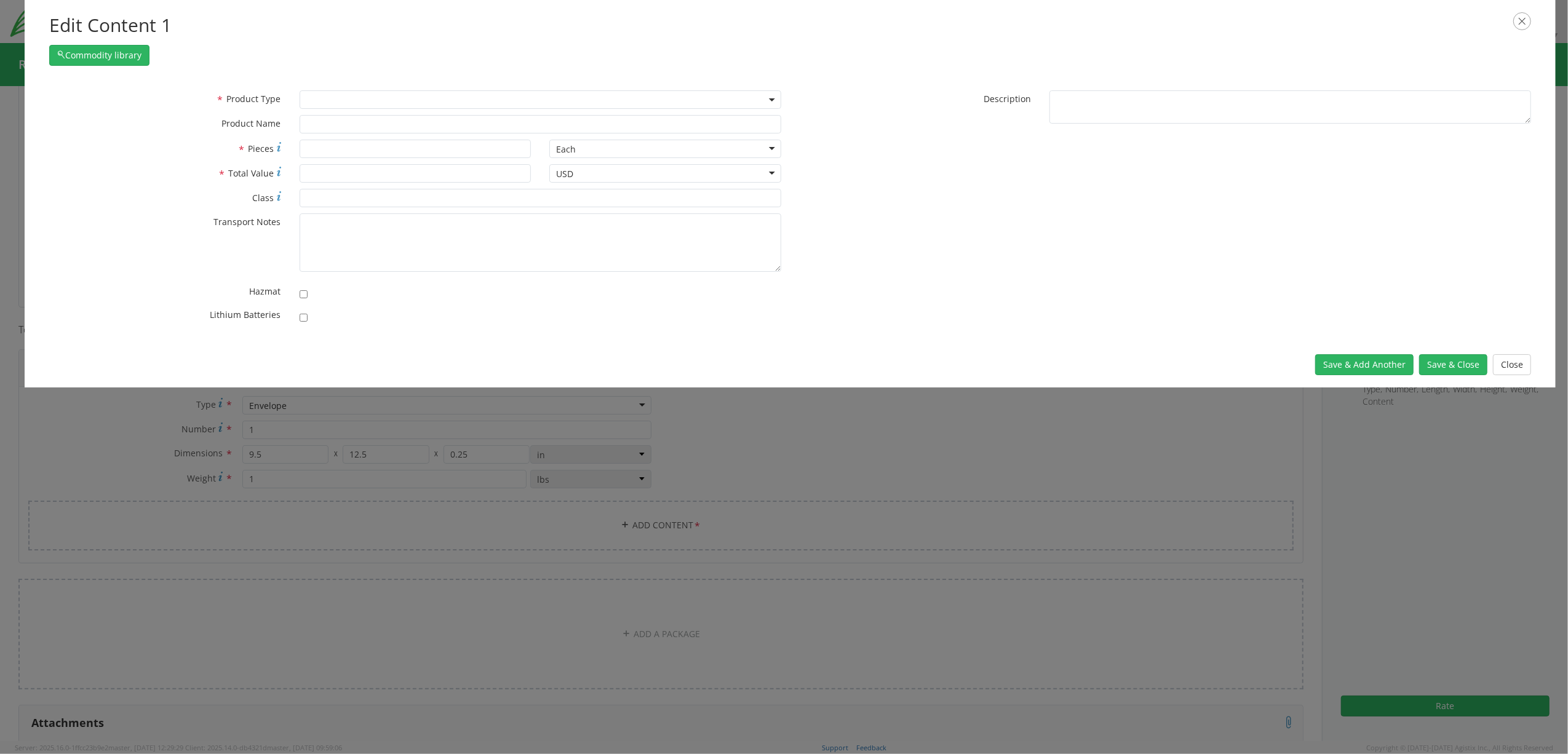
click at [333, 102] on span at bounding box center [540, 100] width 482 height 19
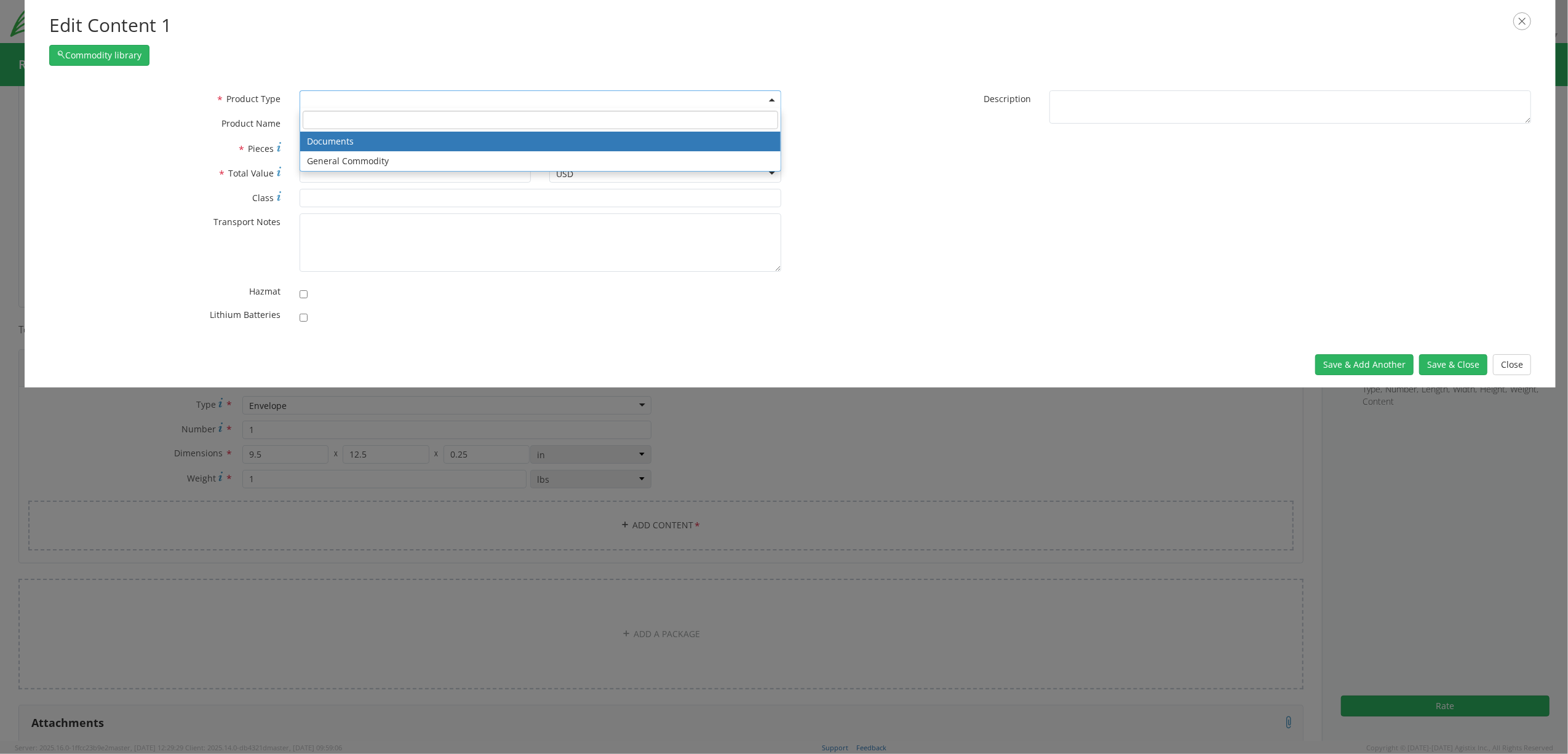
select select "DOCUMENT"
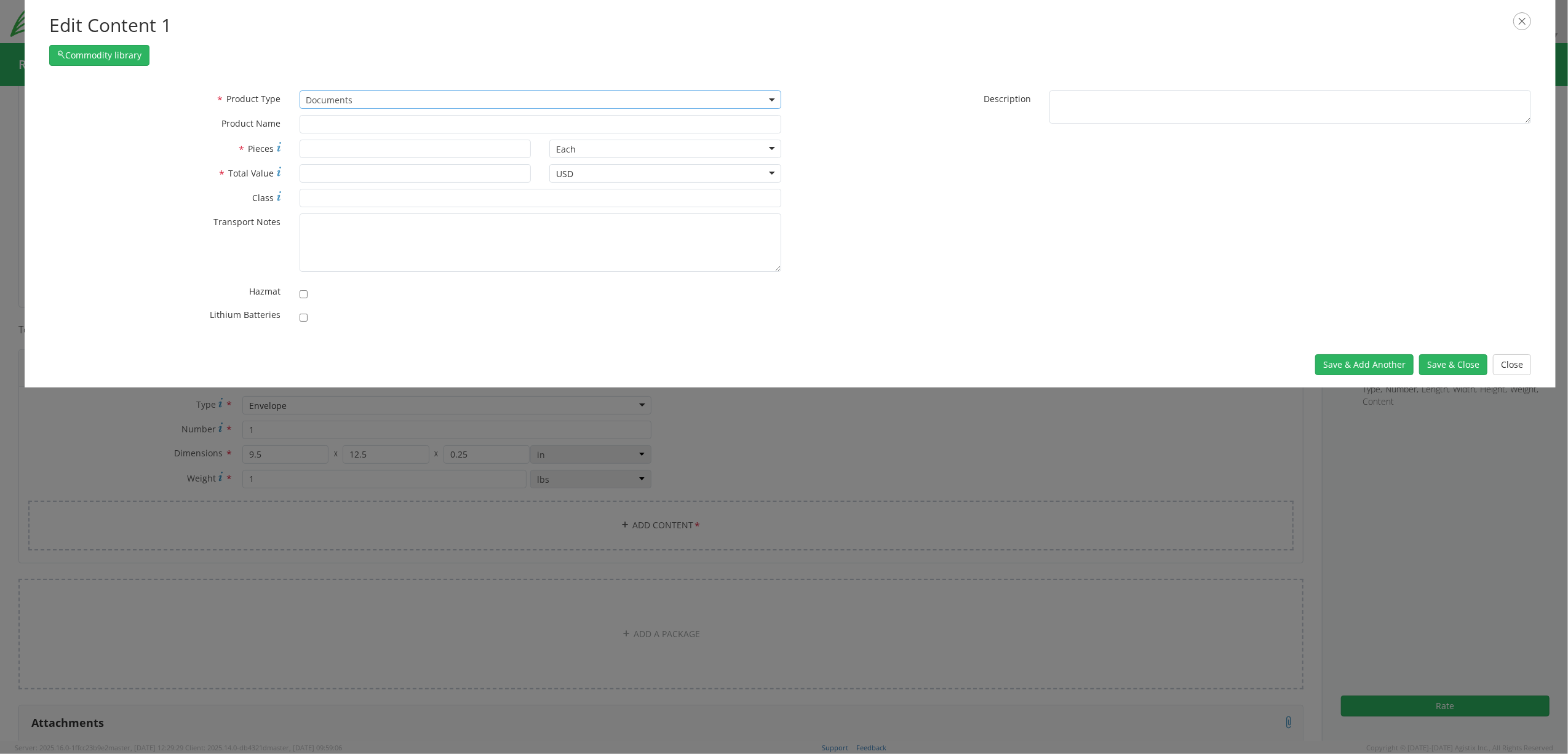
type input "Documents"
type input "1"
type textarea "Documents"
click at [1443, 363] on button "Save & Close" at bounding box center [1453, 365] width 68 height 21
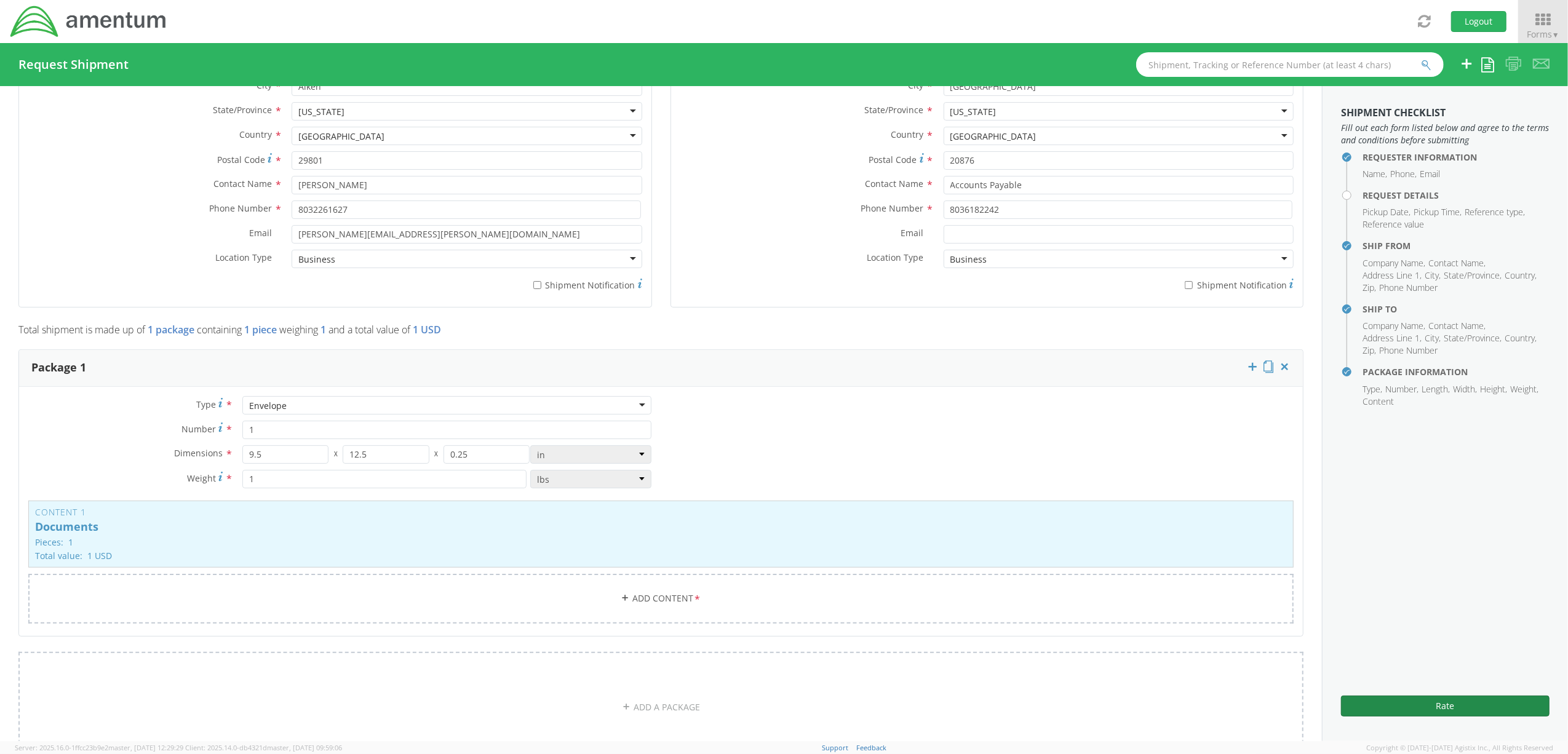
click at [1499, 696] on button "Rate" at bounding box center [1445, 706] width 208 height 21
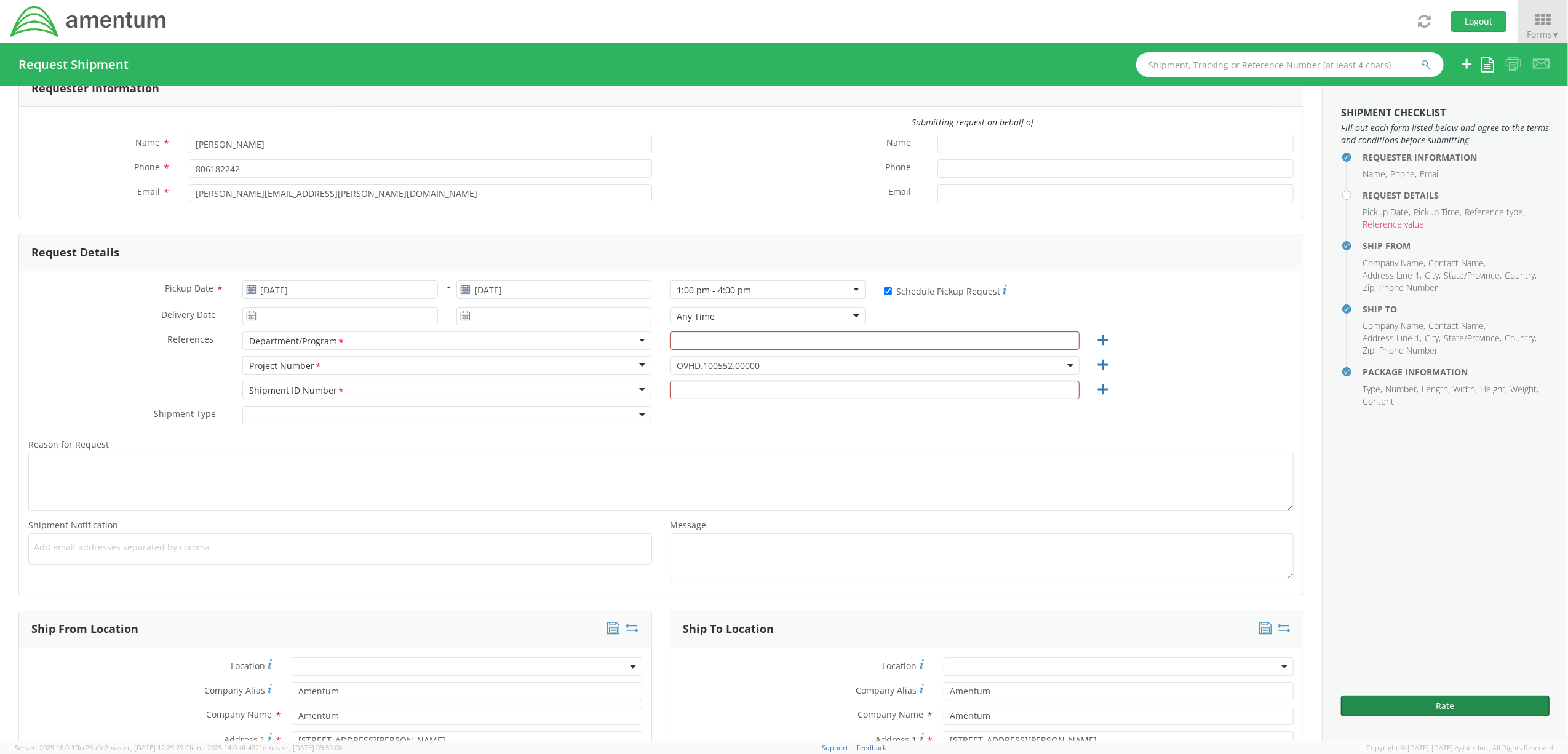
scroll to position [0, 0]
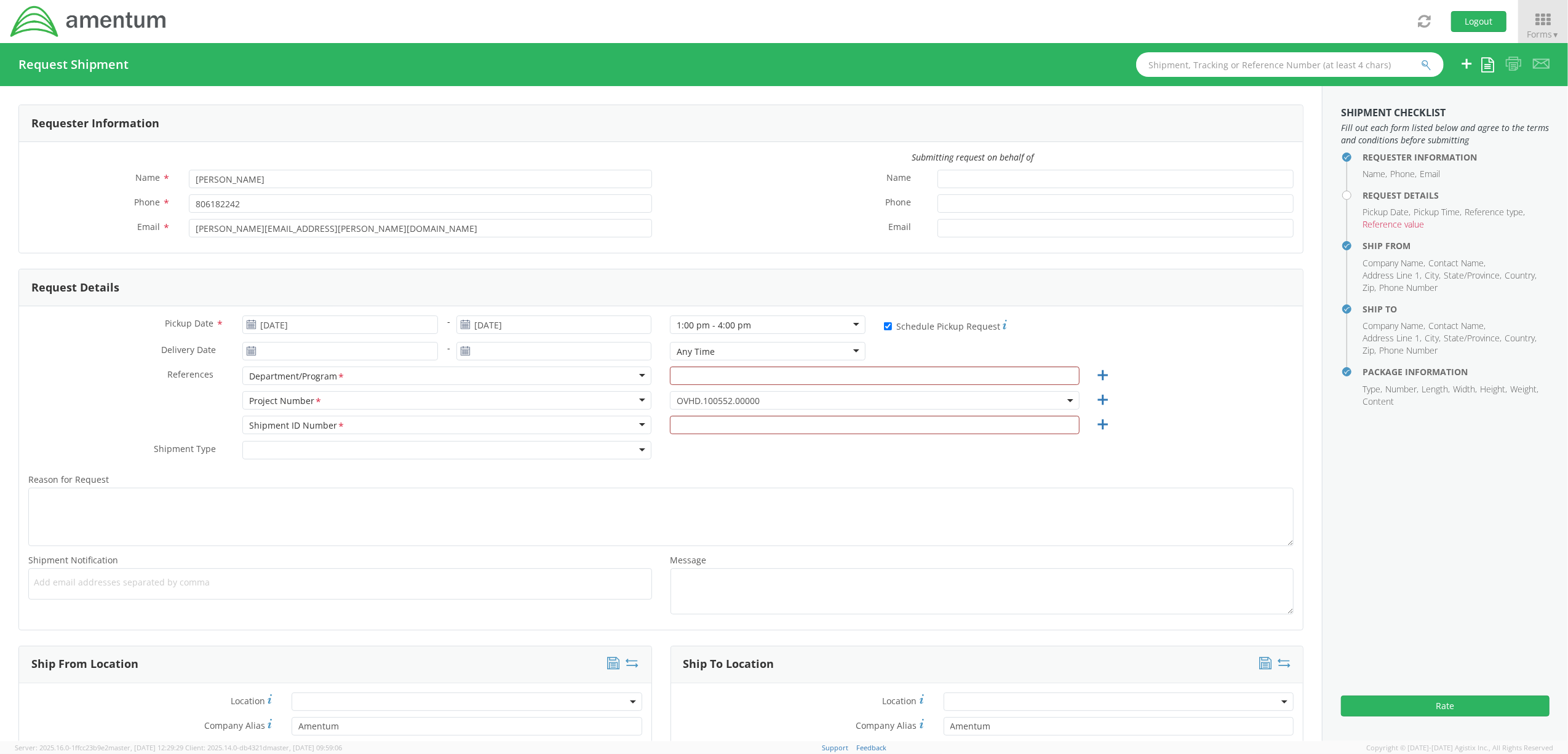
click at [762, 400] on span "OVHD.100552.00000" at bounding box center [875, 401] width 396 height 12
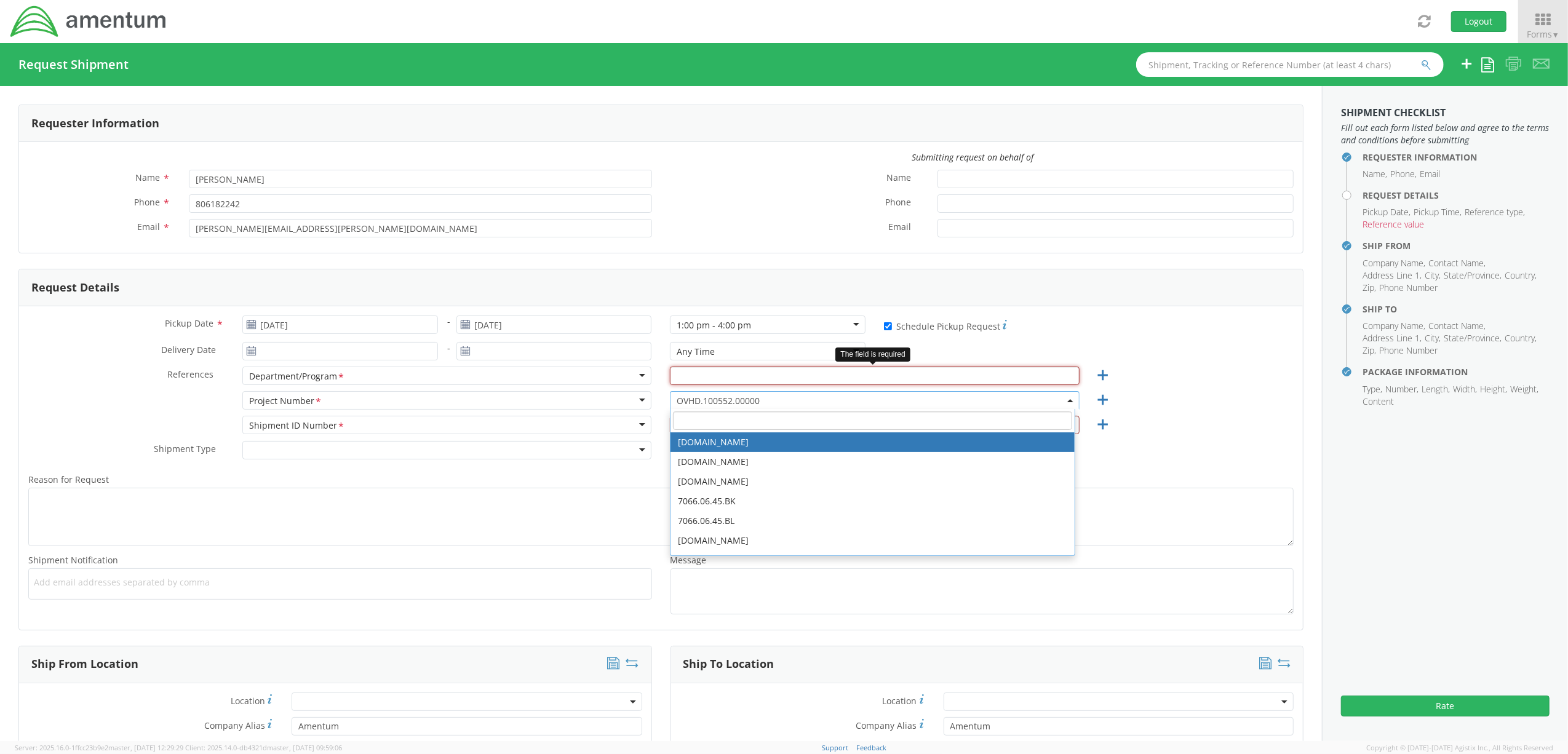
click at [729, 380] on input "text" at bounding box center [874, 376] width 410 height 19
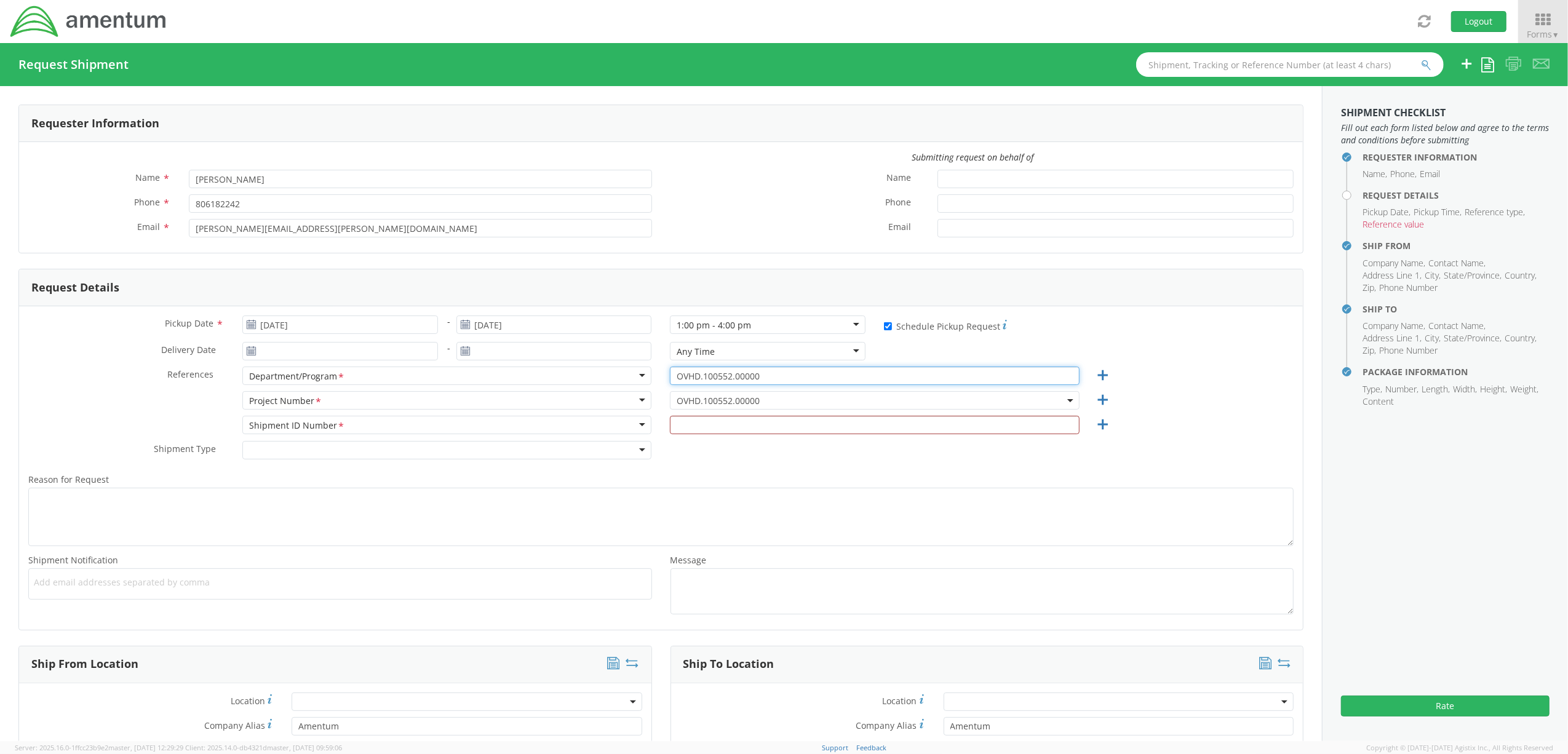
drag, startPoint x: 759, startPoint y: 377, endPoint x: 514, endPoint y: 358, distance: 245.7
click at [514, 358] on div "Pickup Date * 08/13/2025 - [DATE] 1:00 pm - 4:00 pm 1:00 pm - 4:00 pm Any Time …" at bounding box center [661, 468] width 1284 height 324
type input "OVHD.100552.00000"
click at [714, 425] on input "text" at bounding box center [874, 425] width 410 height 19
paste input "OVHD.100552.00000"
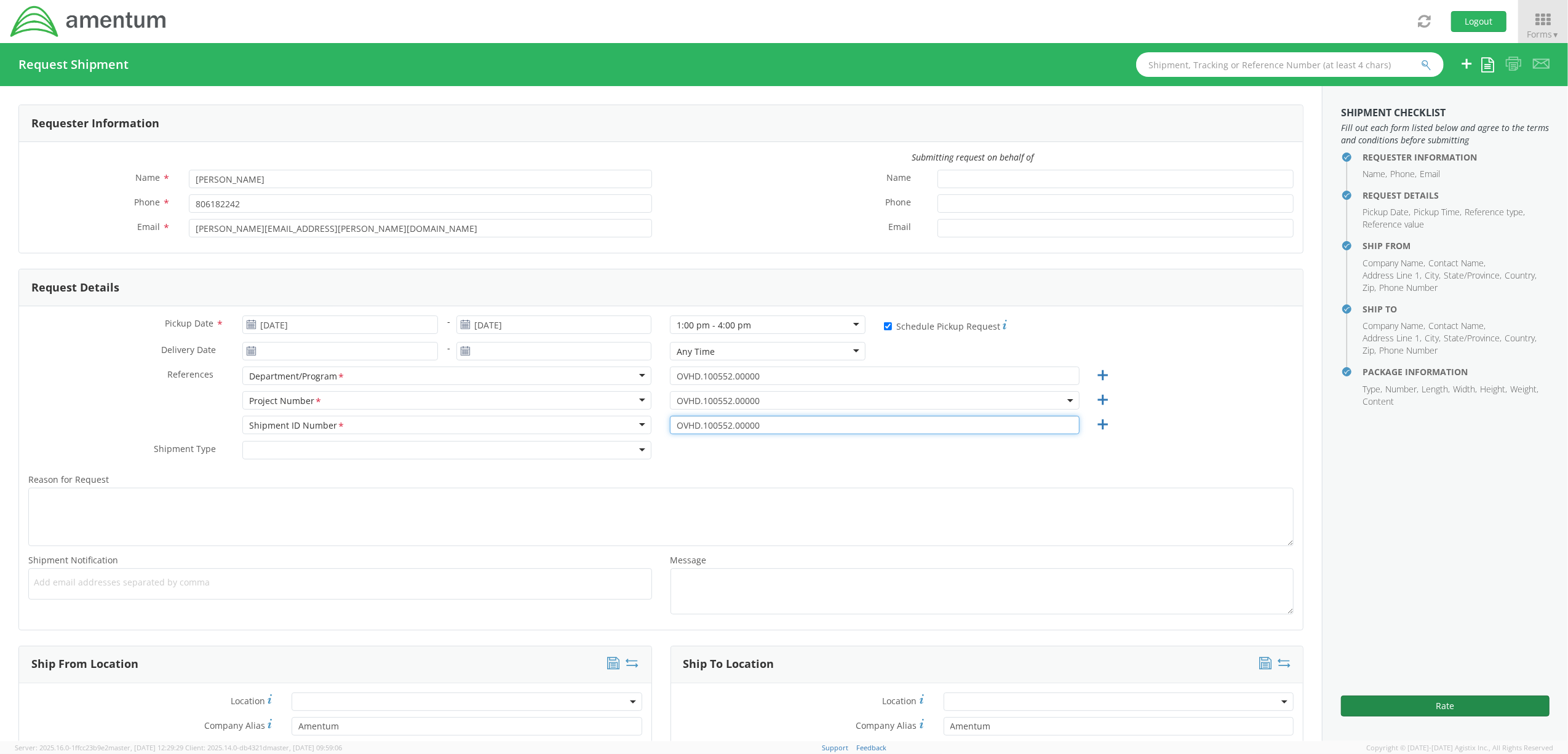
type input "OVHD.100552.00000"
click at [1445, 704] on button "Rate" at bounding box center [1445, 706] width 208 height 21
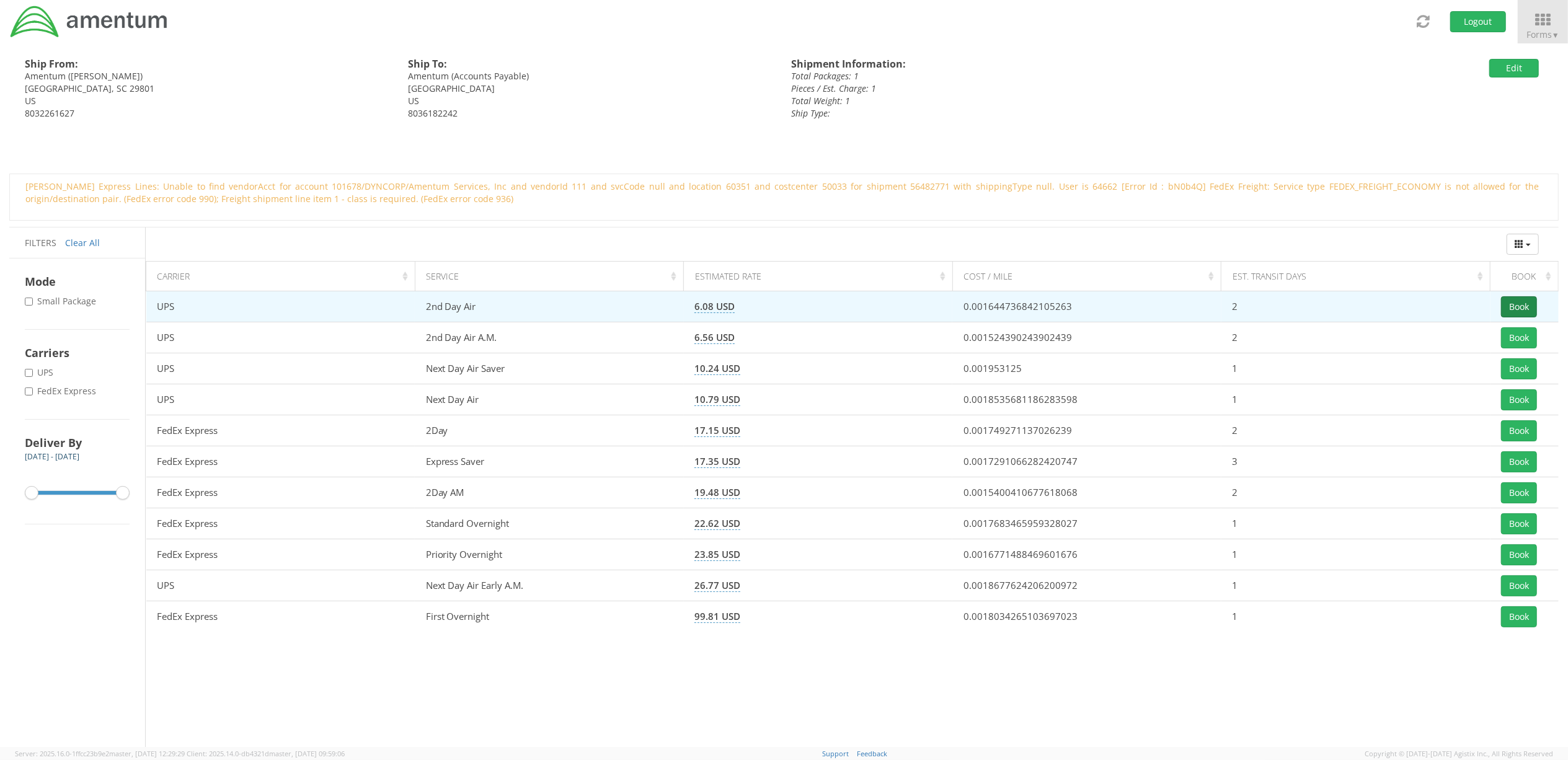
click at [1505, 309] on button "Book" at bounding box center [1518, 307] width 36 height 21
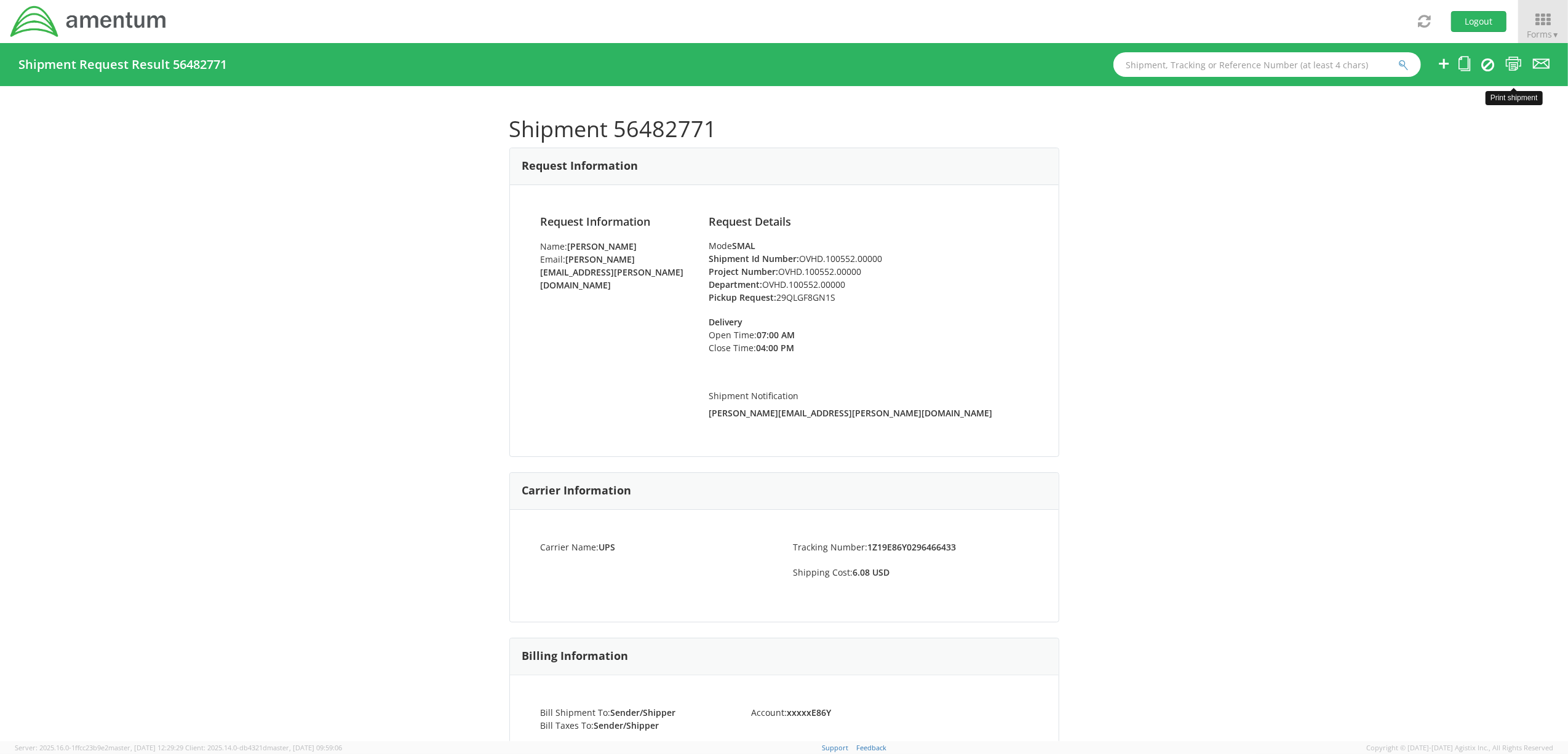
click at [1520, 65] on icon at bounding box center [1513, 64] width 17 height 15
